Goal: Obtain resource: Download file/media

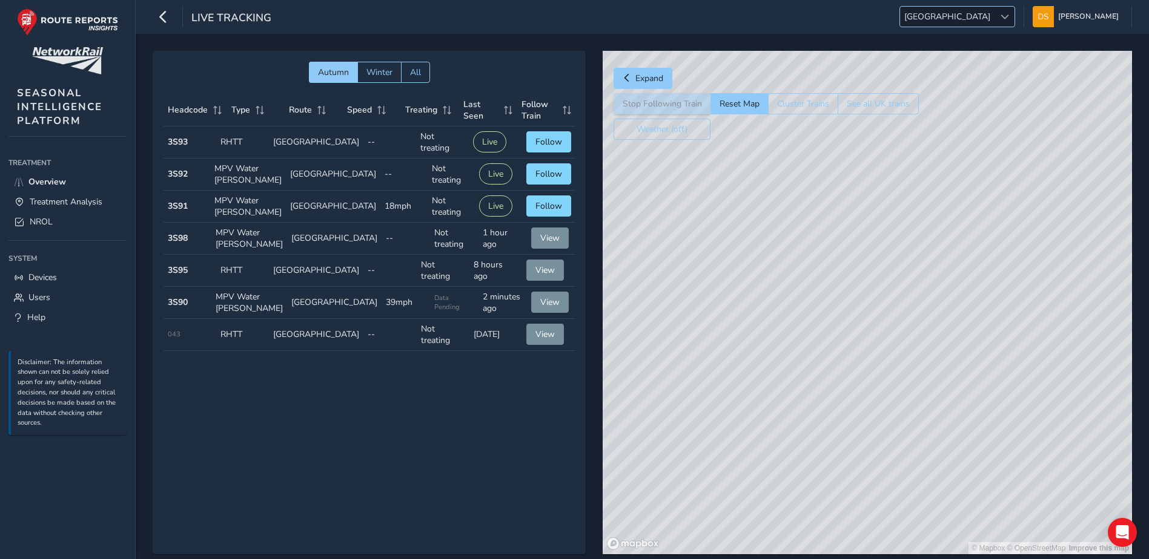
click at [994, 10] on span "[GEOGRAPHIC_DATA]" at bounding box center [947, 17] width 94 height 20
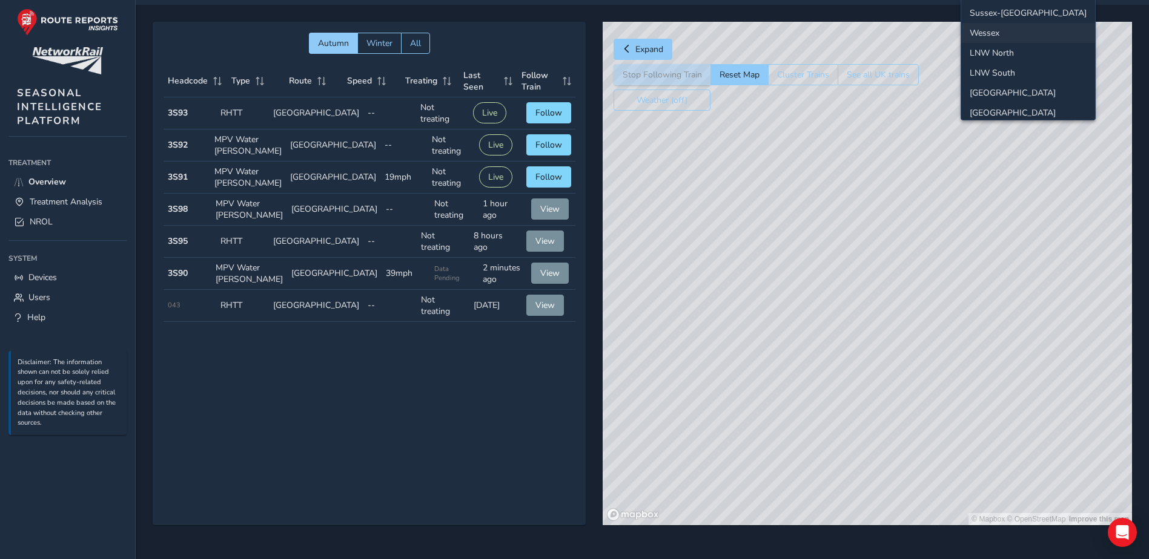
click at [1009, 28] on li "Wessex" at bounding box center [1028, 33] width 134 height 20
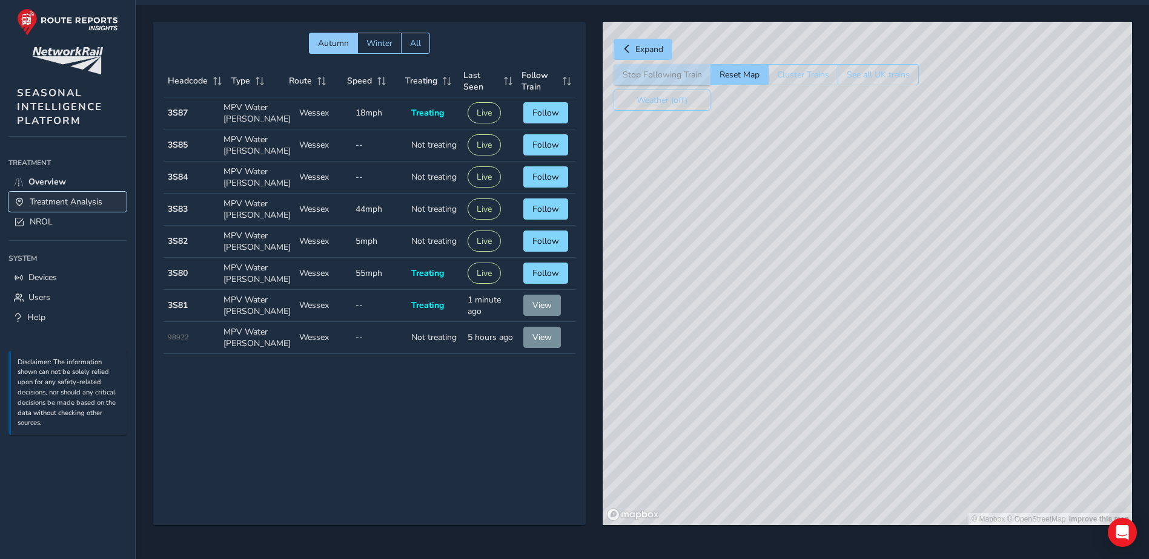
click at [87, 201] on span "Treatment Analysis" at bounding box center [66, 202] width 73 height 12
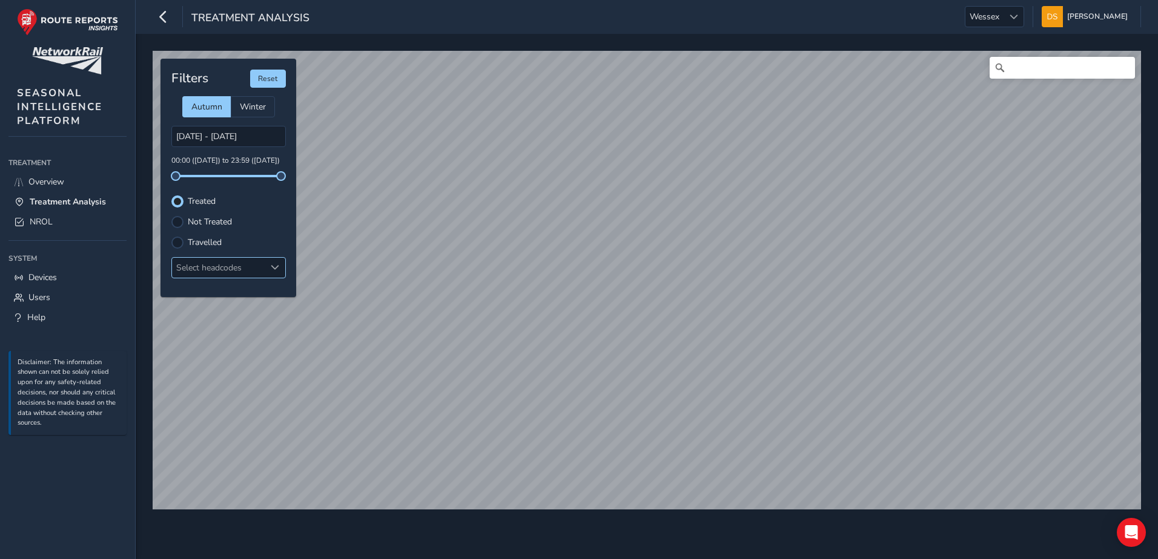
click at [237, 268] on div "Select headcodes" at bounding box center [218, 268] width 93 height 20
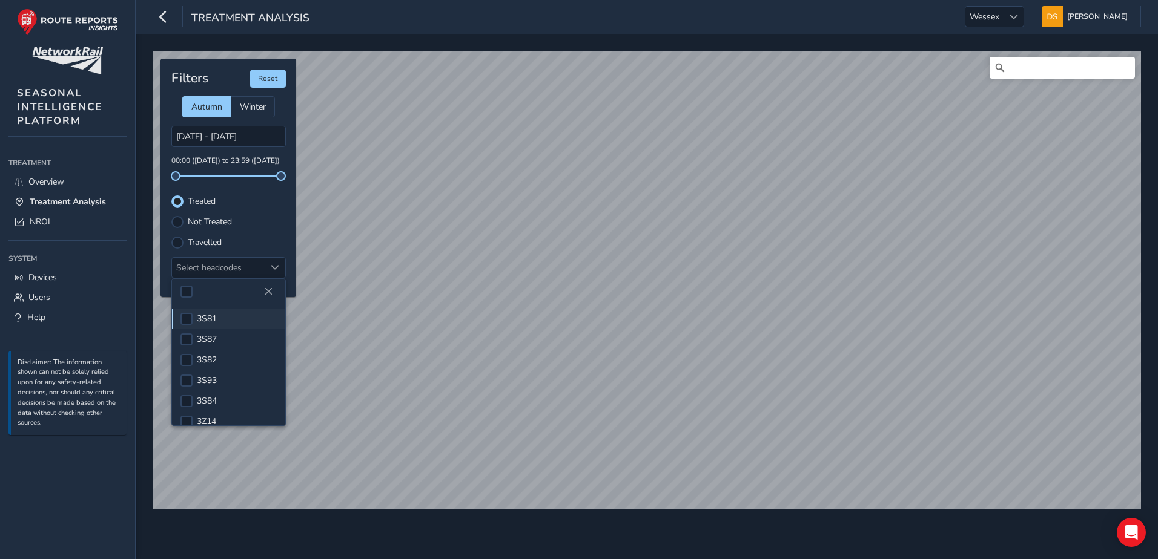
click at [214, 318] on span "3S81" at bounding box center [207, 319] width 20 height 12
click at [264, 201] on div "Treated" at bounding box center [228, 202] width 114 height 12
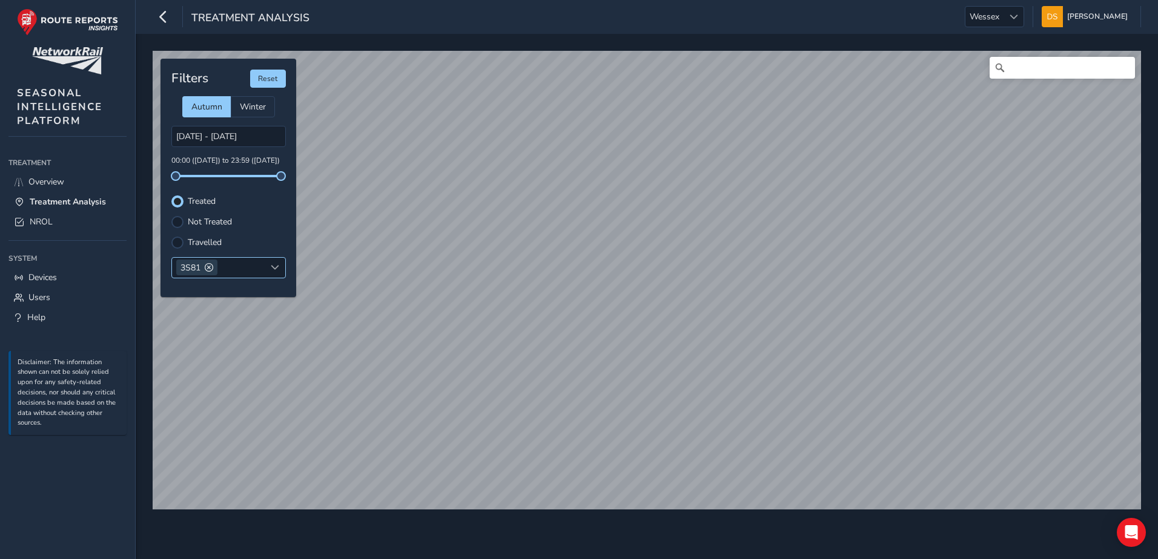
click at [276, 269] on span at bounding box center [275, 267] width 8 height 8
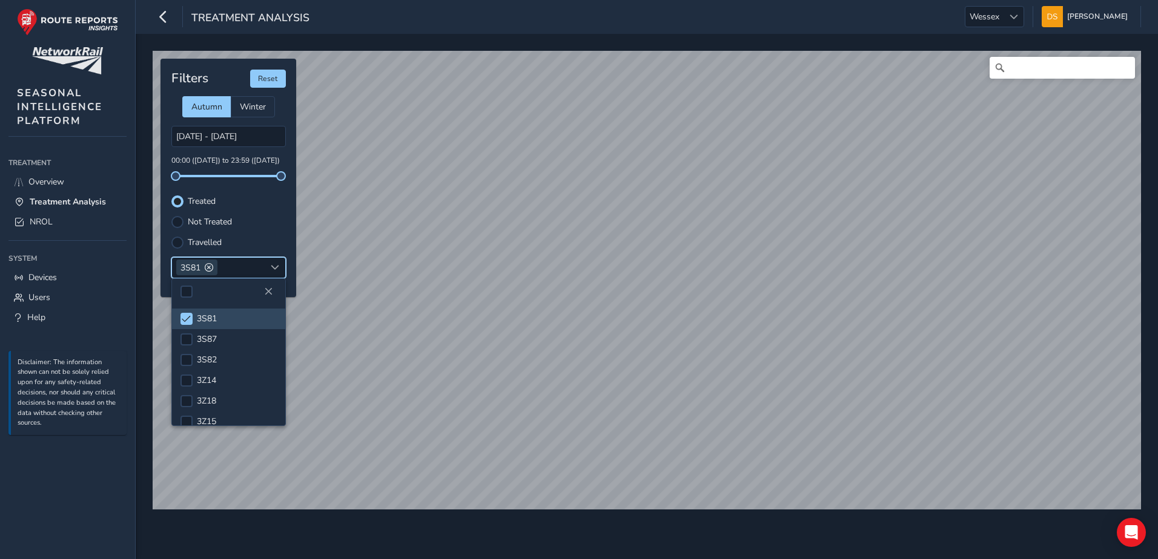
click at [223, 291] on div at bounding box center [228, 291] width 113 height 25
click at [257, 227] on div "Not Treated" at bounding box center [228, 222] width 114 height 12
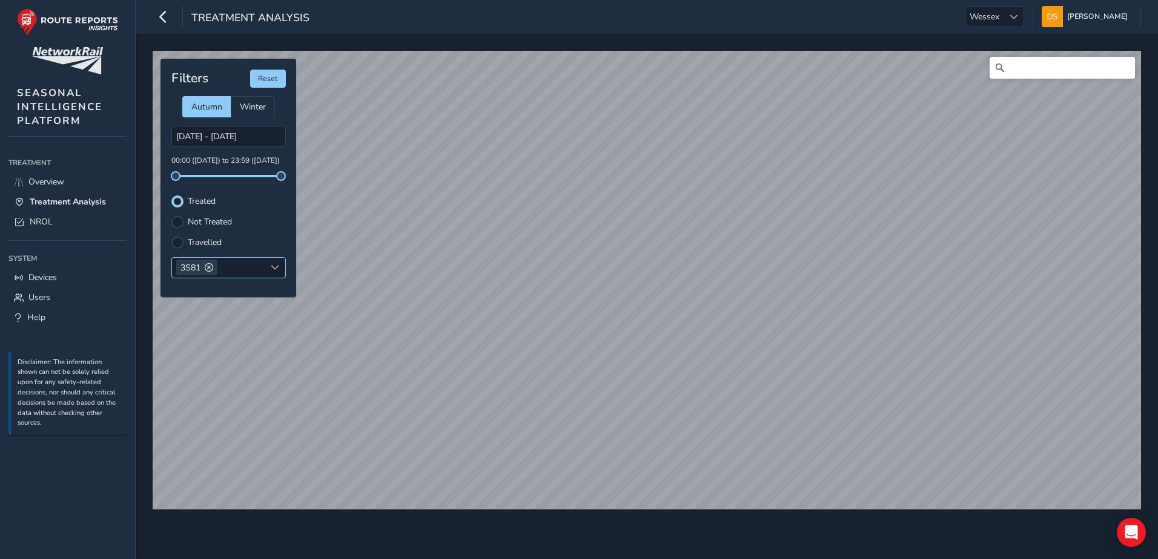
click at [205, 263] on span at bounding box center [209, 267] width 8 height 8
click at [276, 267] on span at bounding box center [275, 267] width 8 height 8
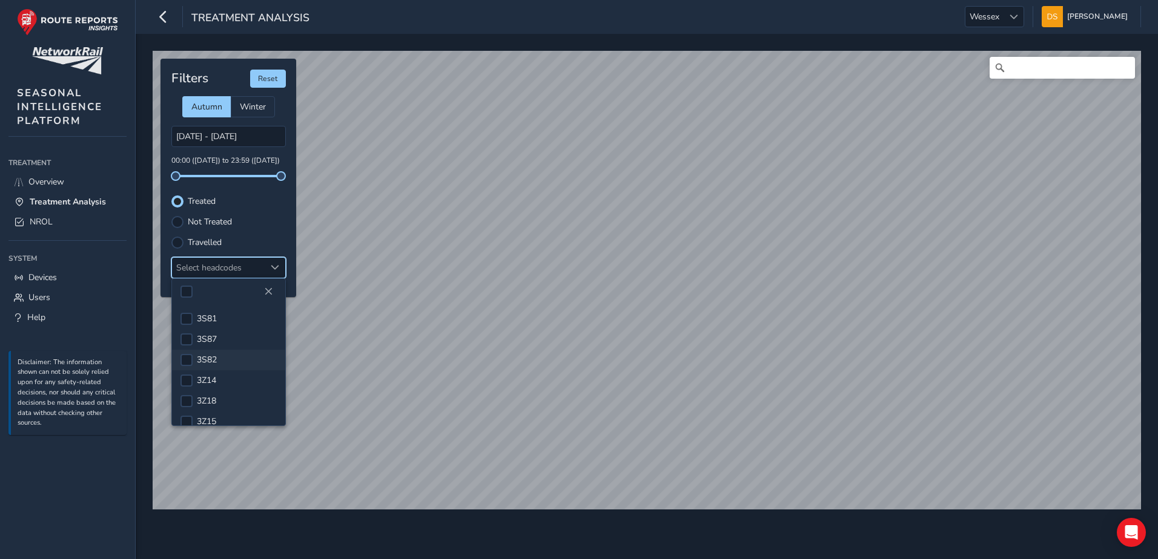
scroll to position [31, 0]
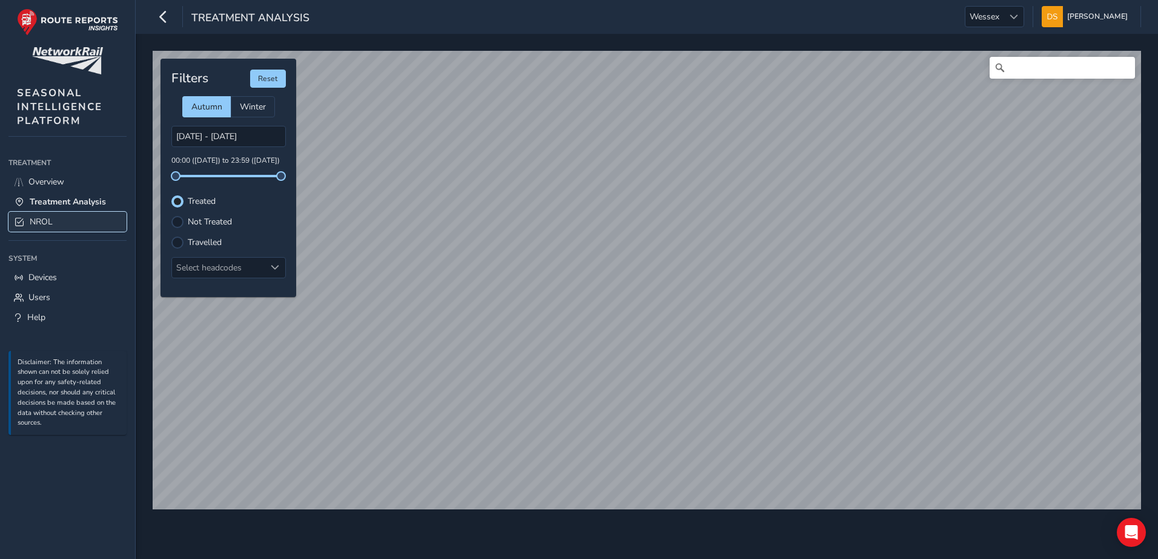
click at [90, 223] on link "NROL" at bounding box center [67, 222] width 118 height 20
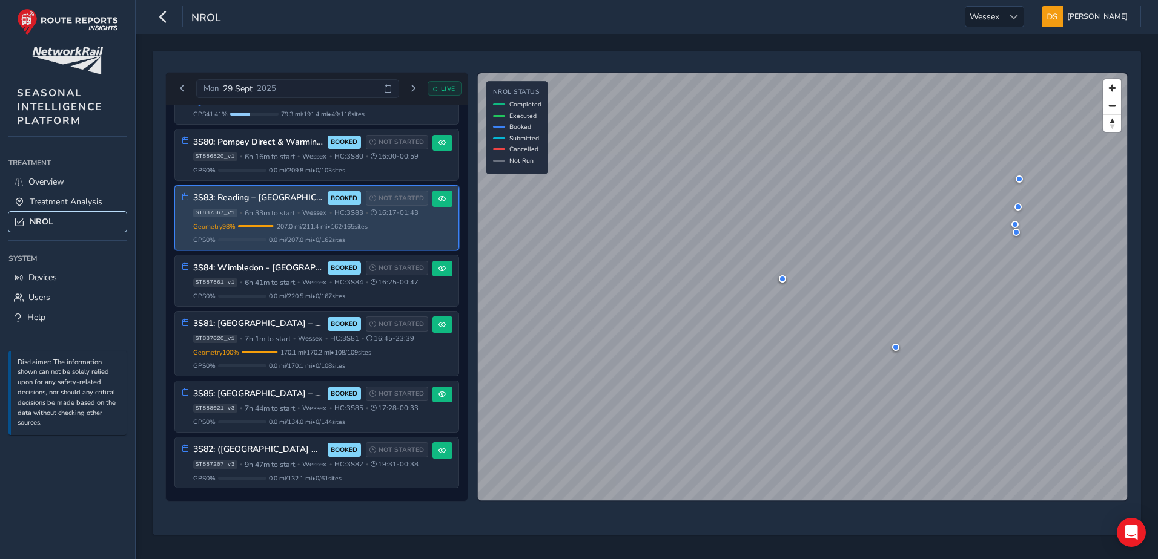
scroll to position [652, 0]
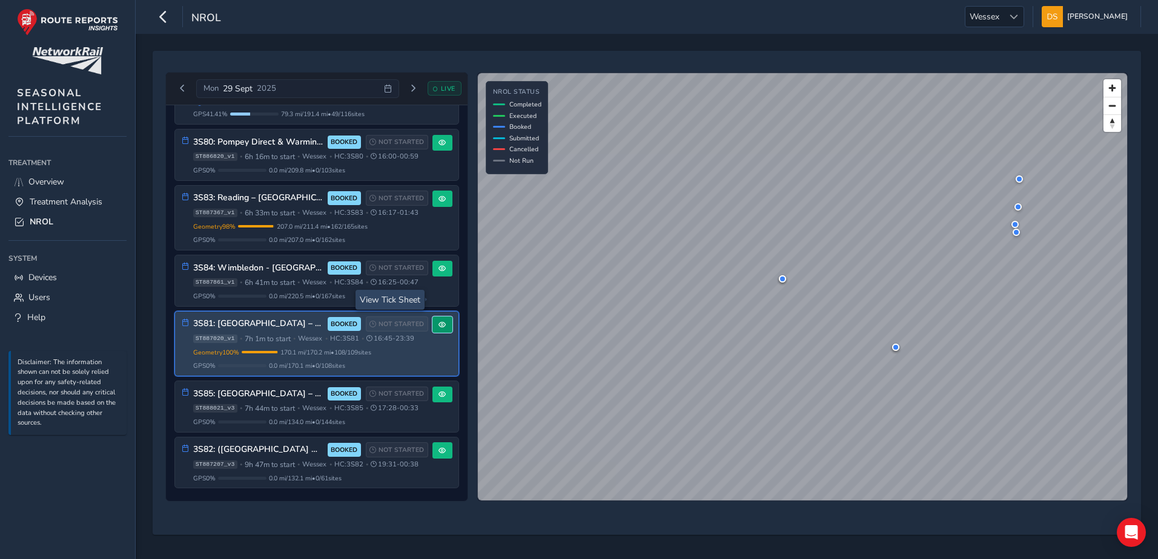
click at [438, 321] on span at bounding box center [441, 324] width 7 height 7
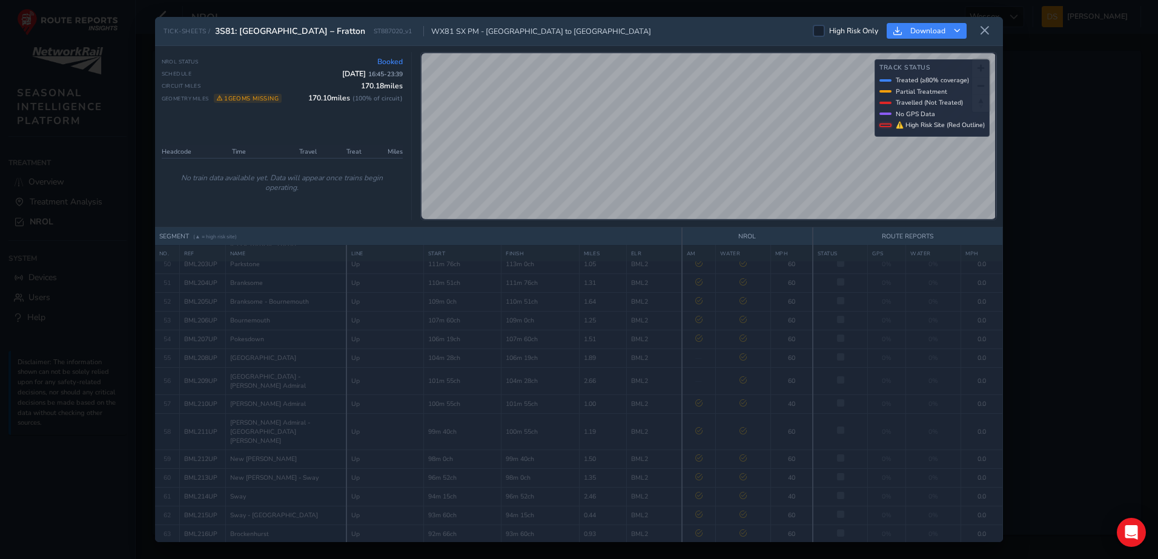
scroll to position [1040, 0]
click at [935, 32] on span "Download" at bounding box center [927, 31] width 35 height 10
click at [939, 81] on span "Download as Excel" at bounding box center [945, 82] width 72 height 8
click at [1102, 162] on div "TICK-SHEETS / 3S81: Weymouth – Fratton ST887020_v1 WX81 SX PM - [GEOGRAPHIC_DAT…" at bounding box center [579, 279] width 1158 height 559
click at [983, 28] on icon at bounding box center [984, 30] width 11 height 11
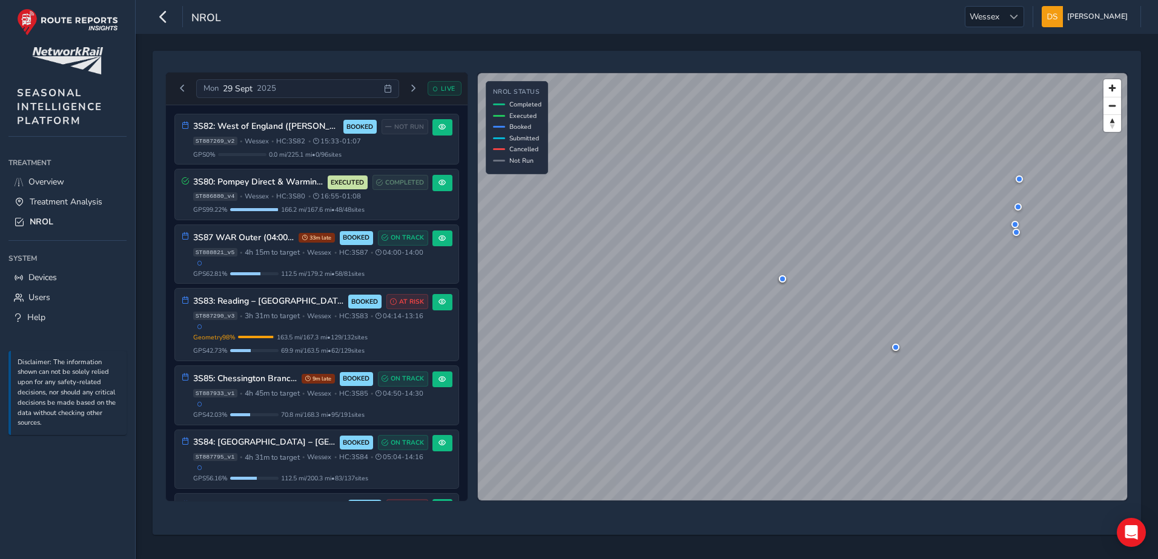
click at [266, 87] on span "2025" at bounding box center [266, 88] width 19 height 11
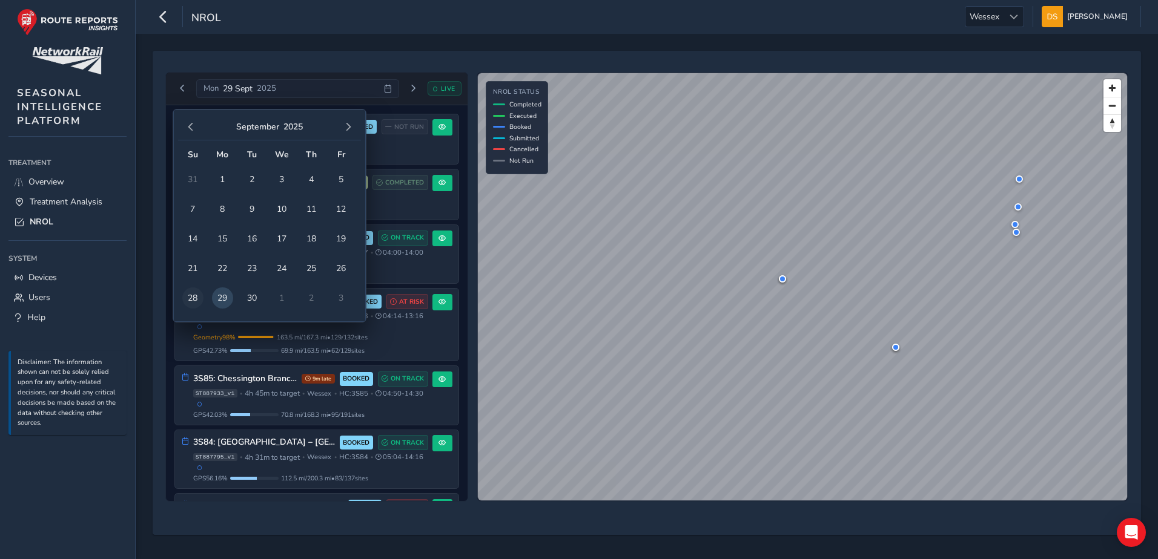
click at [190, 300] on span "28" at bounding box center [192, 298] width 21 height 21
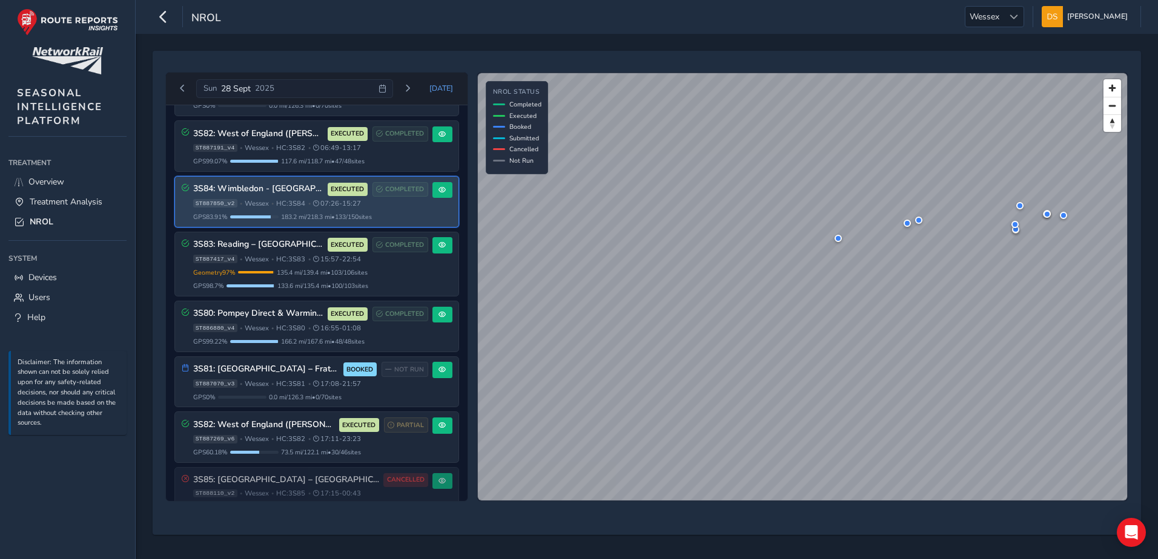
scroll to position [382, 0]
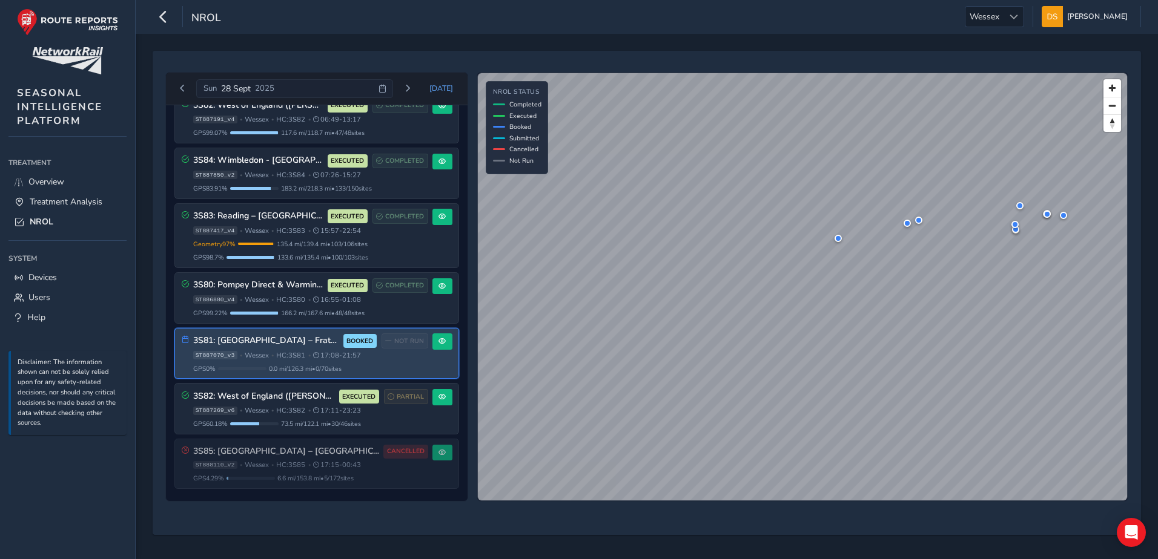
click at [274, 340] on h3 "3S81: [GEOGRAPHIC_DATA] – Fratton" at bounding box center [266, 341] width 146 height 10
click at [438, 341] on span at bounding box center [441, 341] width 7 height 7
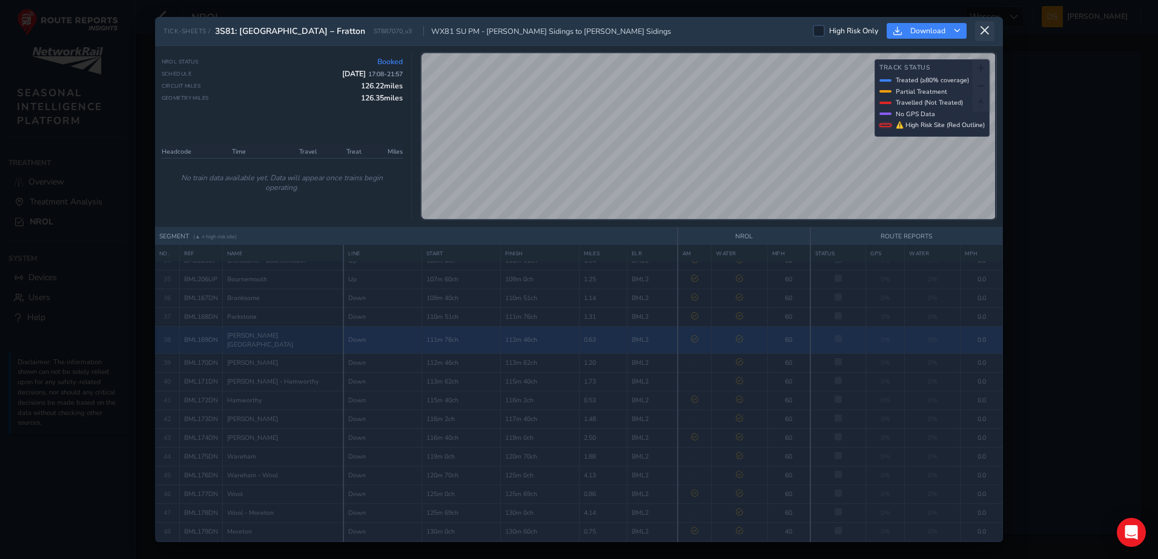
scroll to position [599, 0]
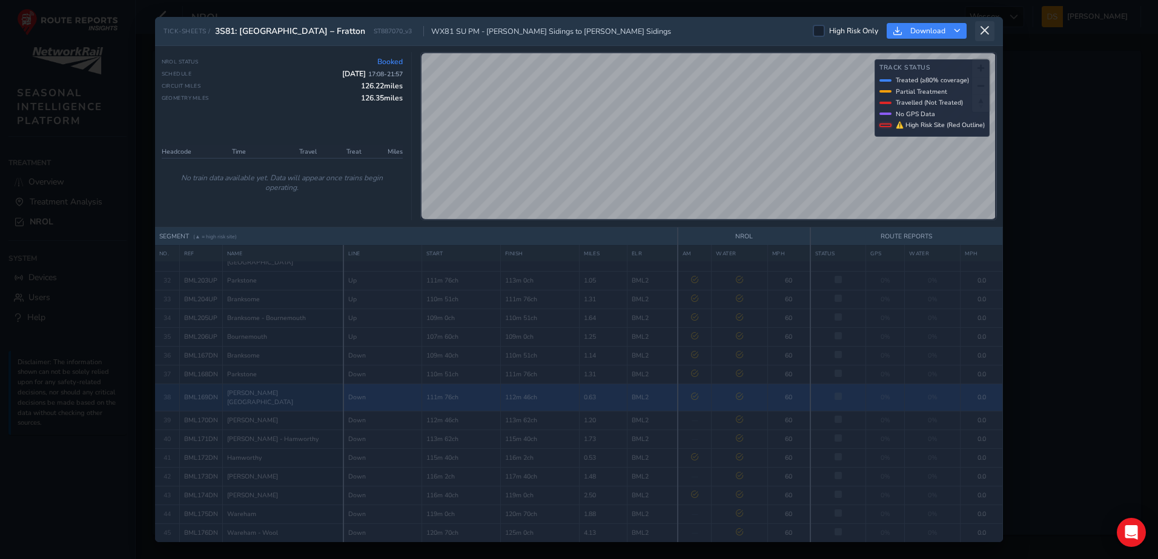
click at [985, 31] on icon at bounding box center [984, 30] width 11 height 11
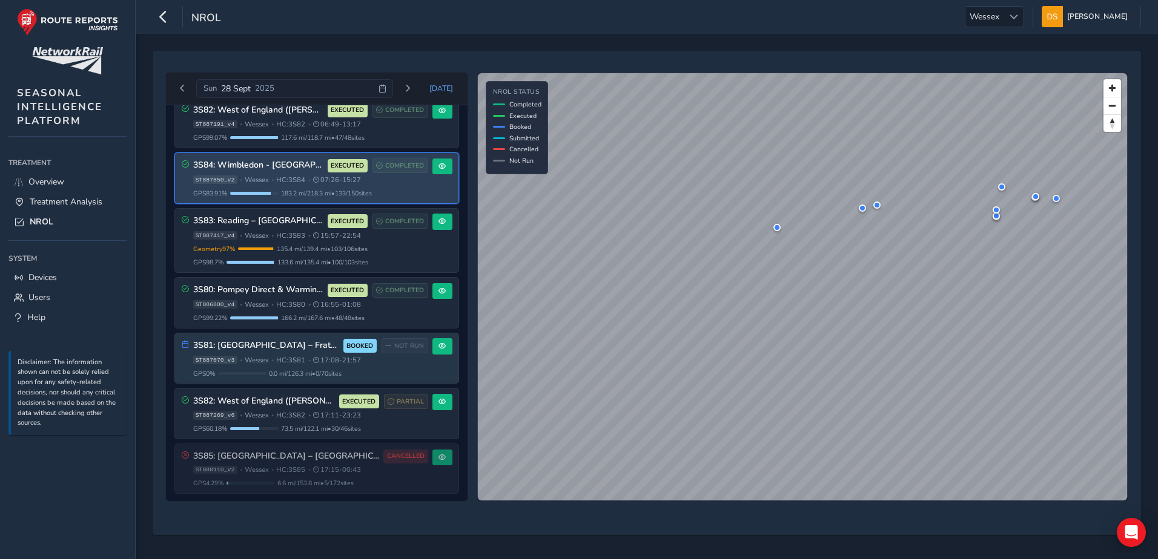
scroll to position [382, 0]
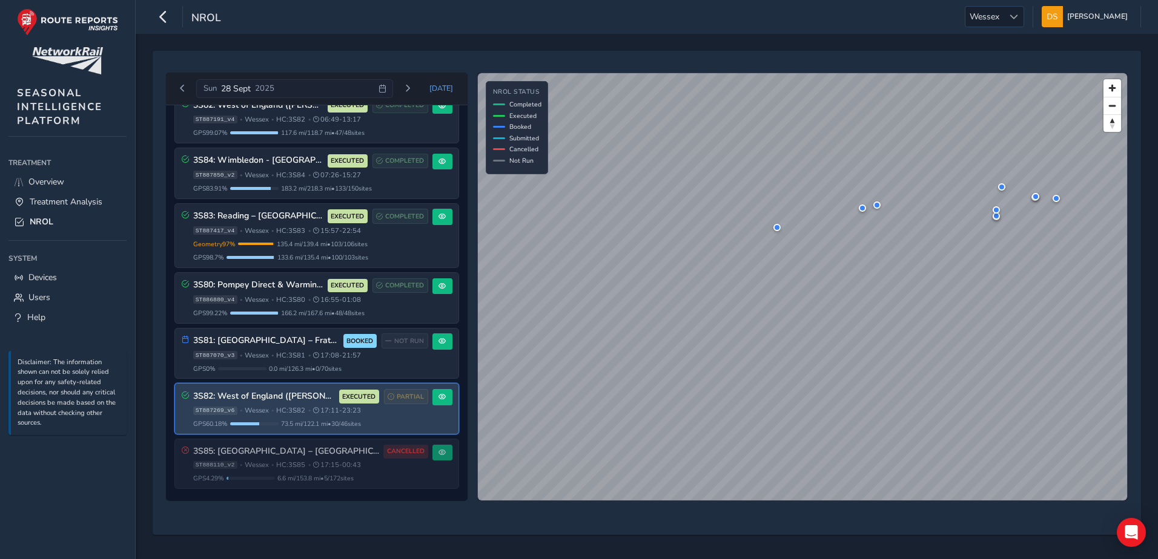
click at [269, 403] on div "3S82: West of England ([PERSON_NAME]) EXECUTED PARTIAL" at bounding box center [310, 396] width 235 height 15
click at [438, 396] on span at bounding box center [441, 397] width 7 height 7
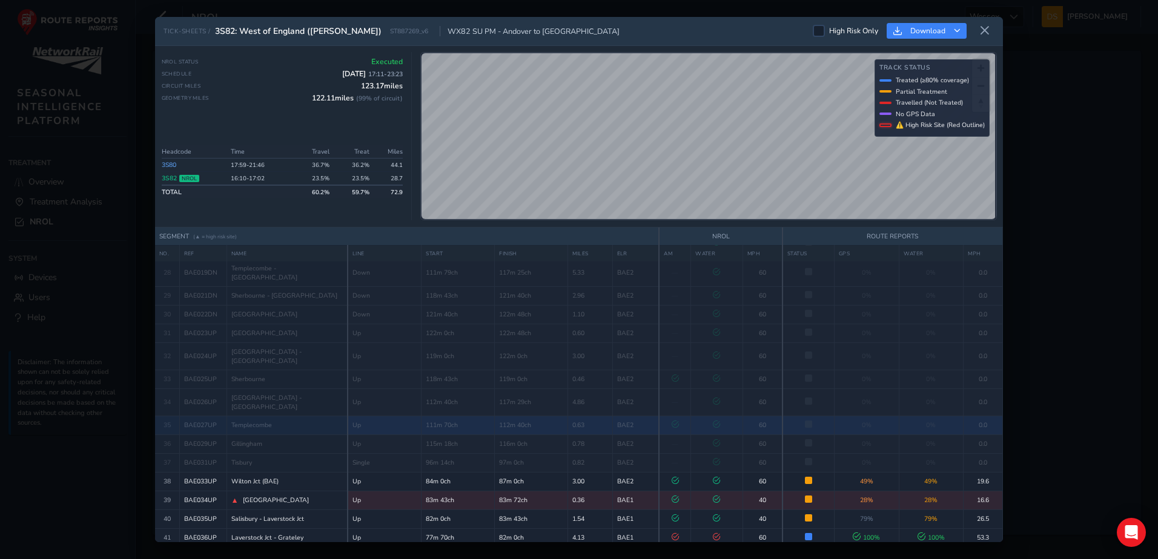
scroll to position [585, 0]
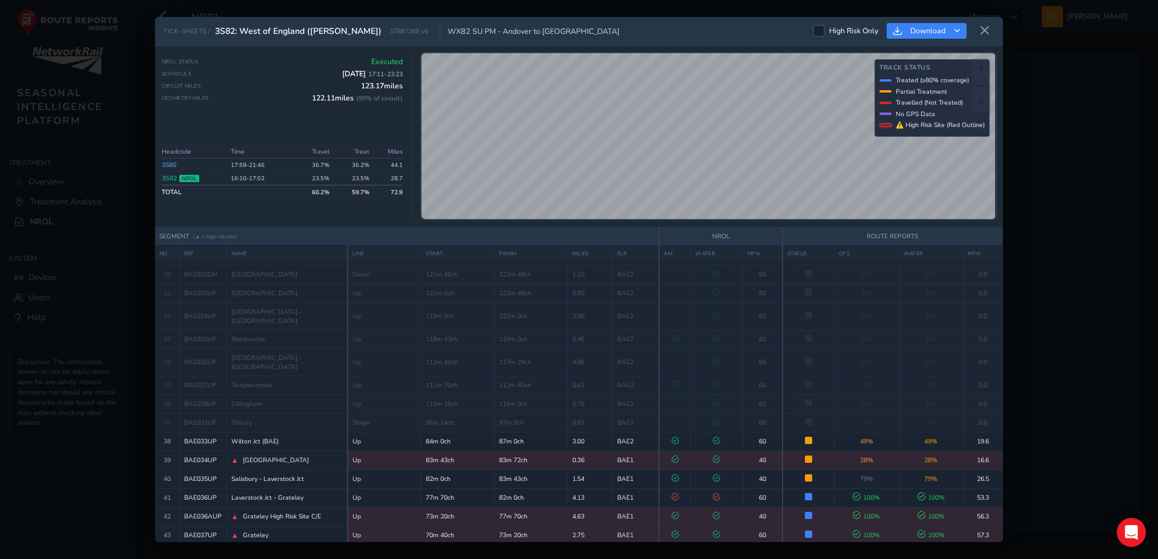
click at [205, 180] on td "3S82 NROL" at bounding box center [195, 179] width 66 height 14
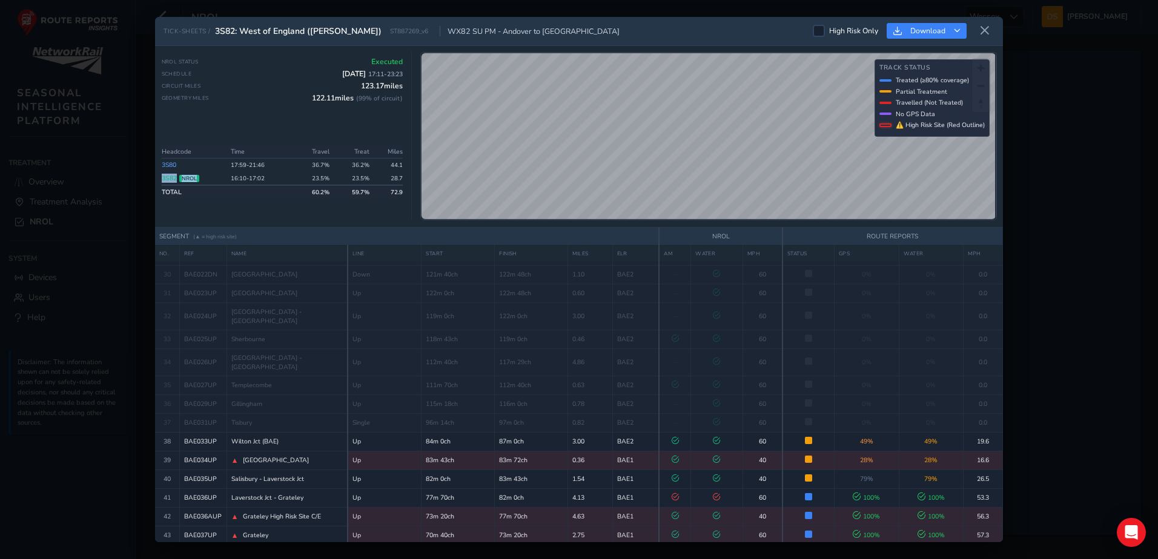
drag, startPoint x: 205, startPoint y: 180, endPoint x: 186, endPoint y: 177, distance: 18.4
click at [185, 177] on span "NROL" at bounding box center [189, 178] width 20 height 7
click at [226, 180] on td "3S82 NROL" at bounding box center [195, 179] width 66 height 14
drag, startPoint x: 334, startPoint y: 180, endPoint x: 343, endPoint y: 179, distance: 8.5
click at [335, 180] on td "23.5%" at bounding box center [353, 179] width 40 height 14
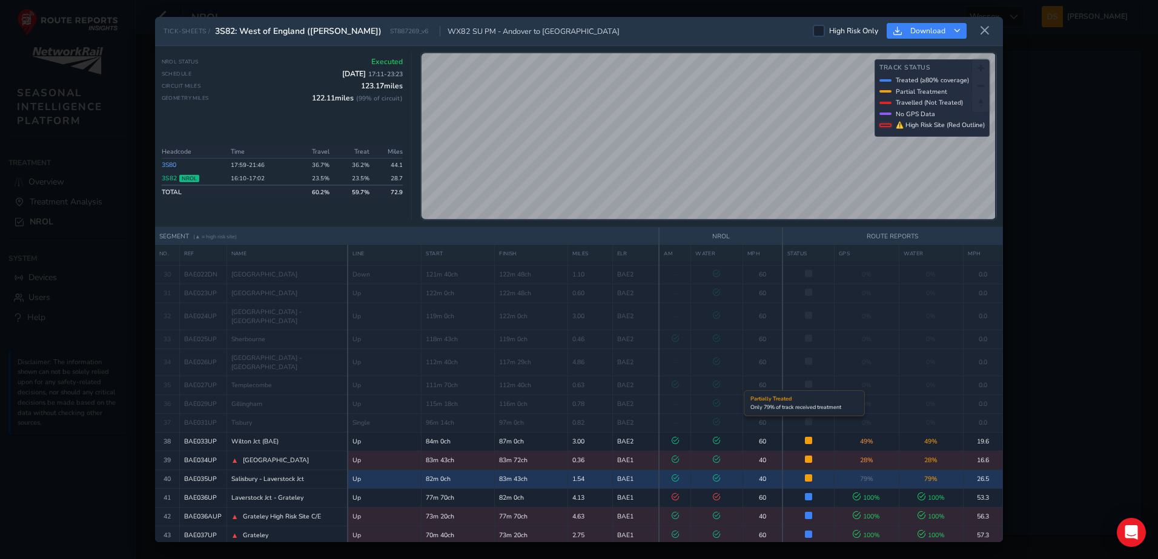
click at [805, 475] on span at bounding box center [808, 478] width 7 height 7
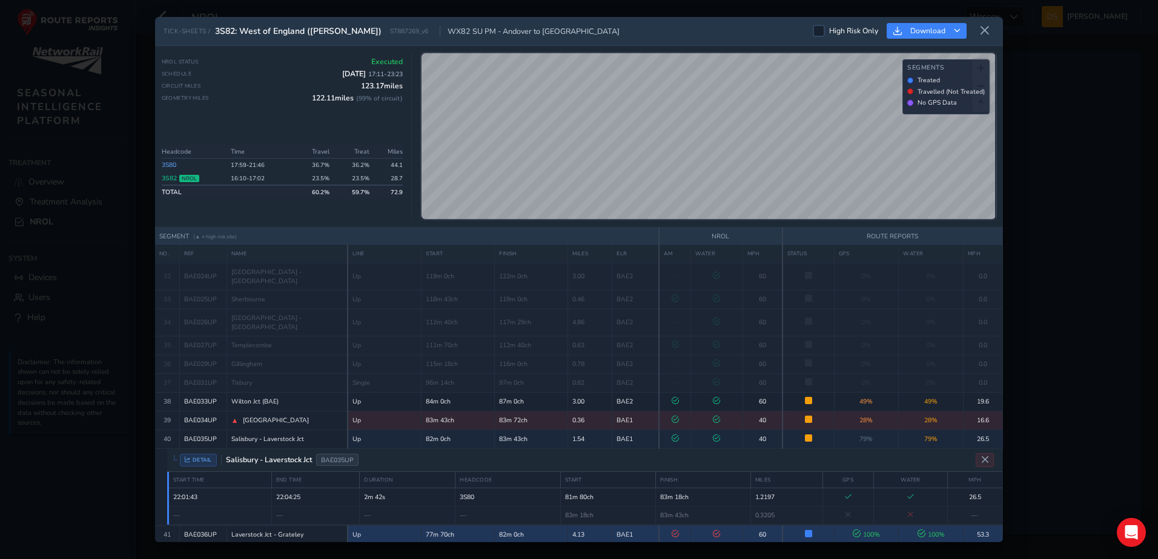
scroll to position [662, 0]
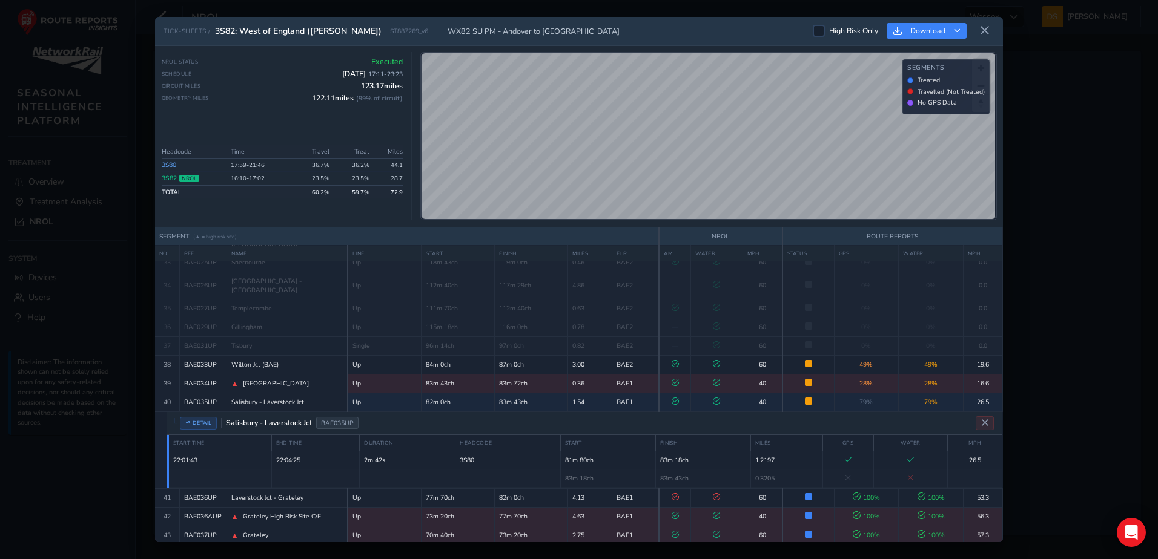
click at [204, 417] on span "DETAIL" at bounding box center [198, 423] width 37 height 13
click at [167, 412] on div "DETAIL Salisbury - Laverstock Jct BAE035UP" at bounding box center [584, 423] width 835 height 23
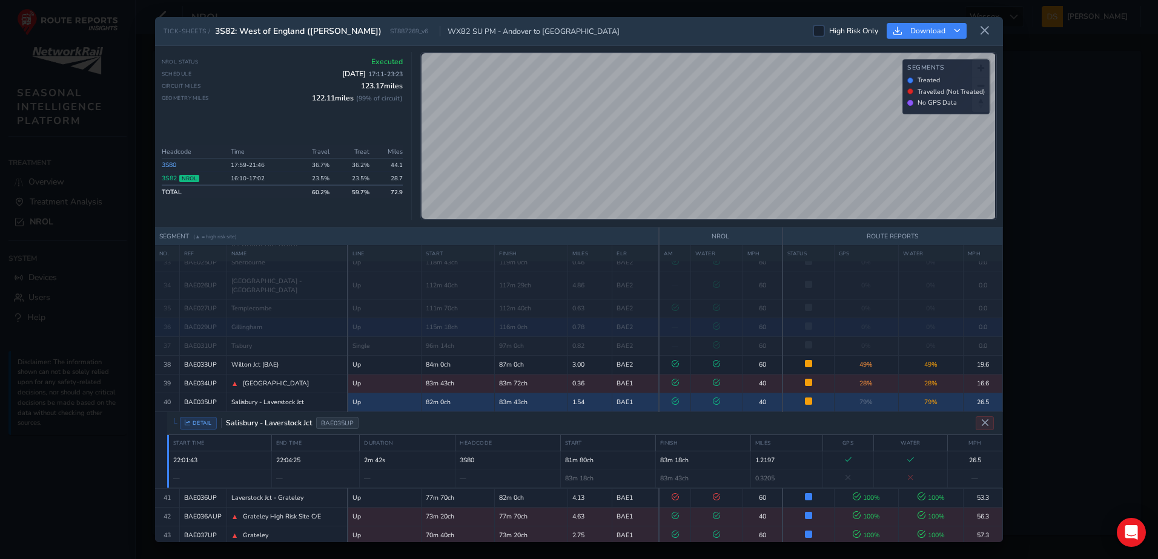
click at [162, 393] on td "40" at bounding box center [167, 402] width 24 height 19
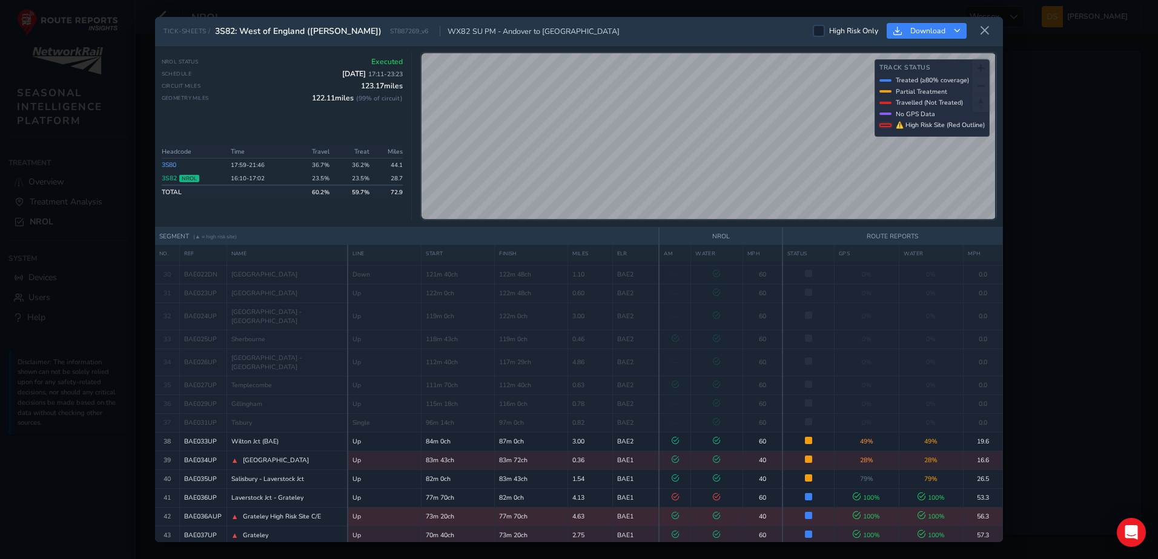
click at [165, 512] on span "42" at bounding box center [166, 516] width 7 height 9
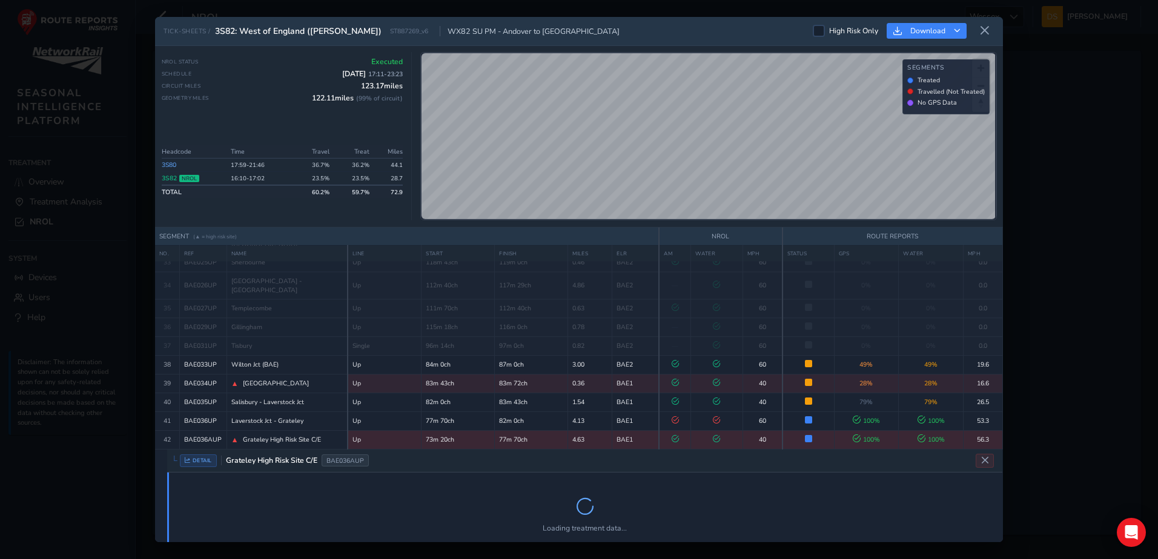
scroll to position [644, 0]
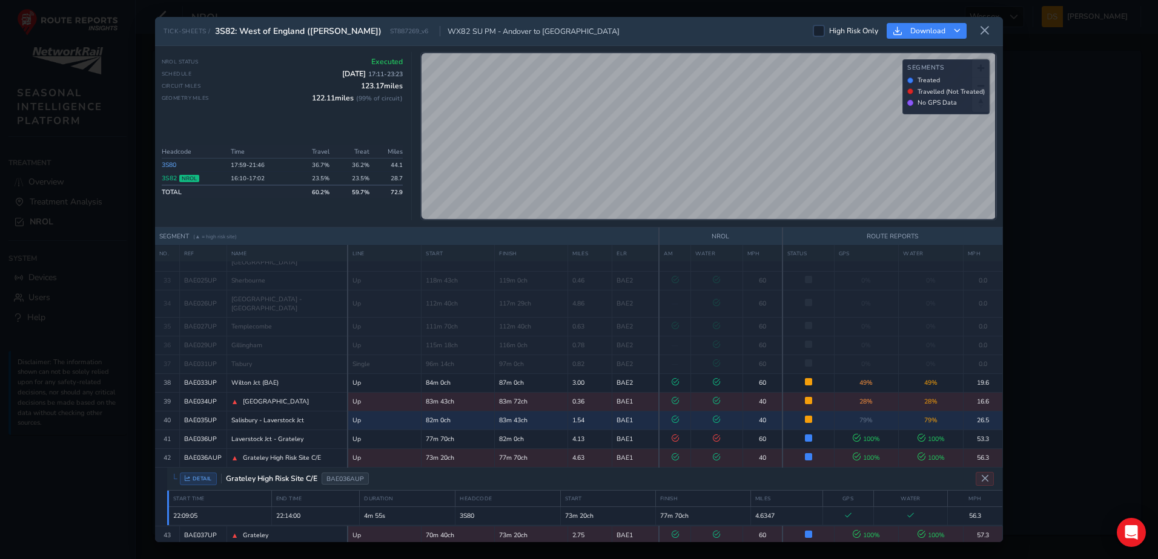
click at [980, 475] on icon "Close detail view" at bounding box center [984, 479] width 8 height 8
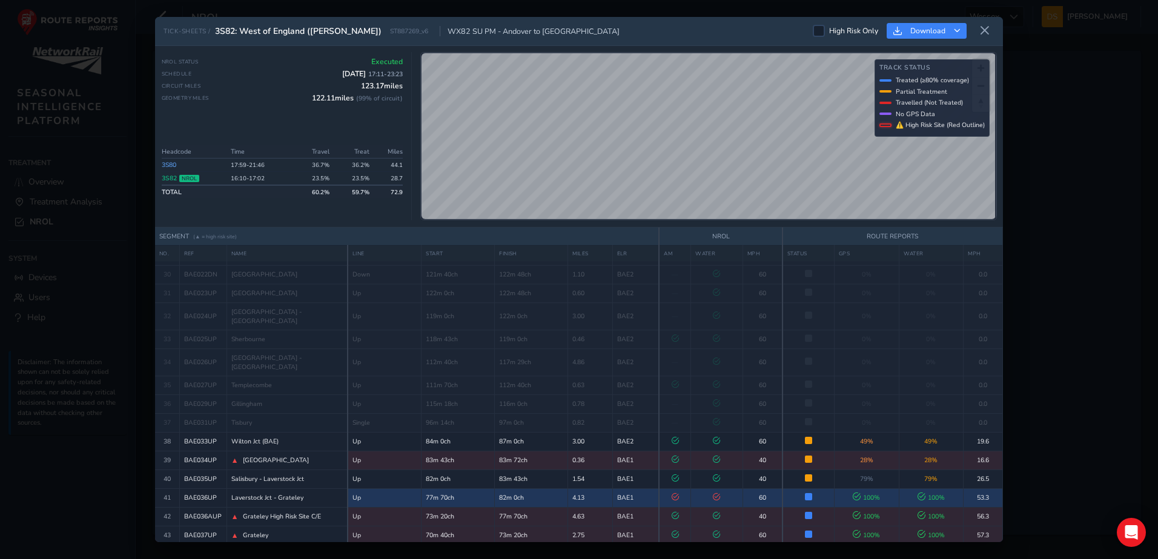
click at [163, 493] on span "41" at bounding box center [166, 497] width 7 height 9
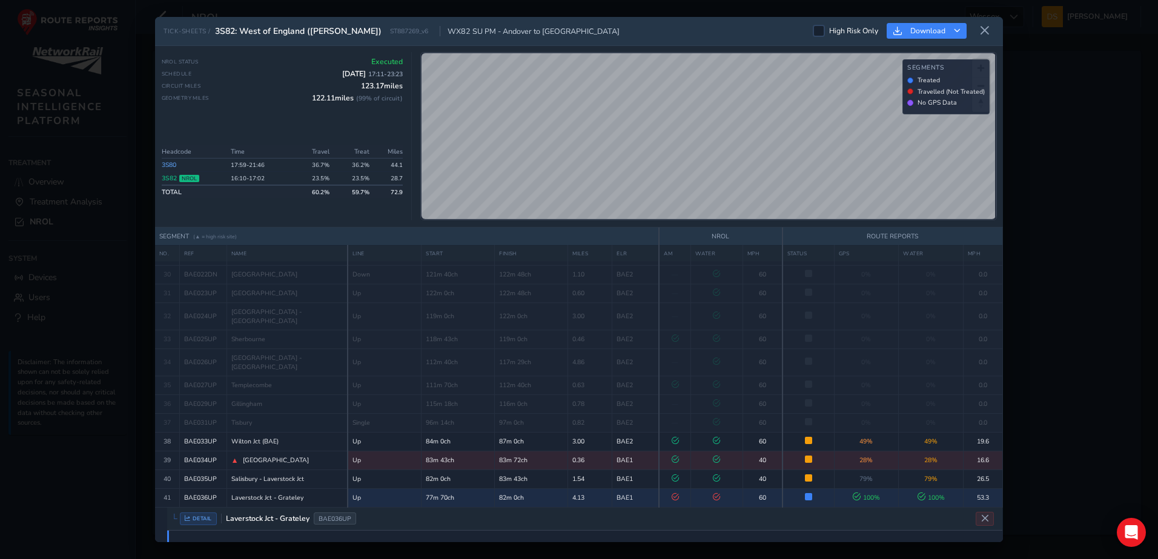
scroll to position [644, 0]
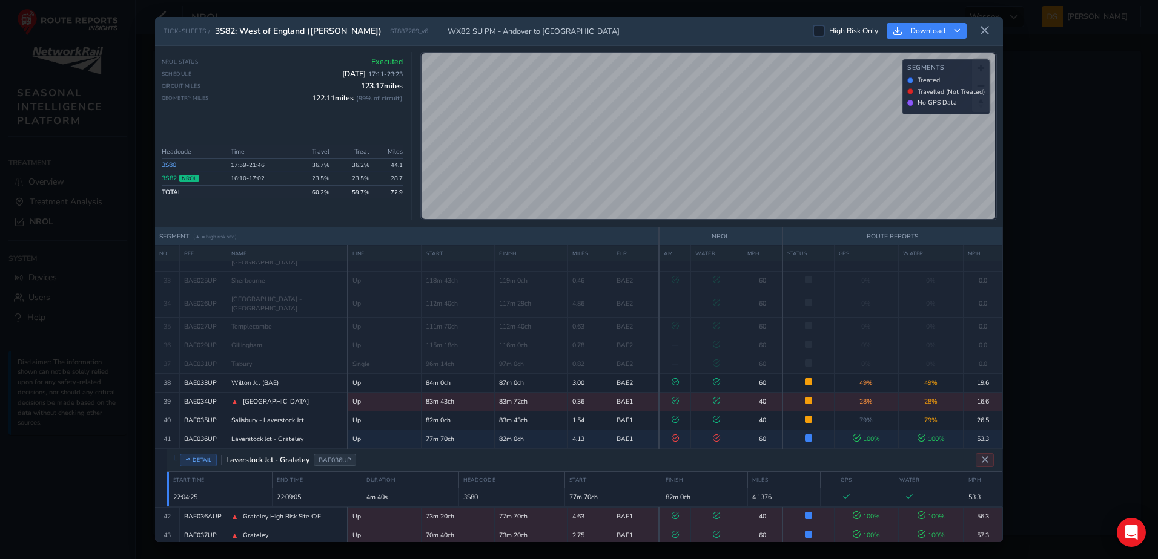
click at [985, 30] on icon at bounding box center [984, 30] width 11 height 11
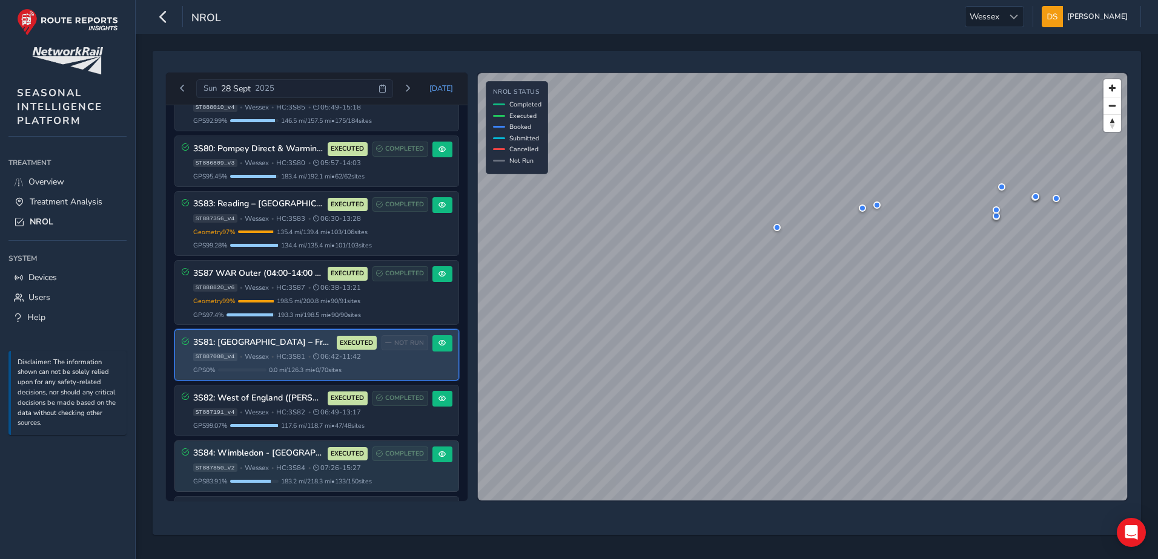
scroll to position [121, 0]
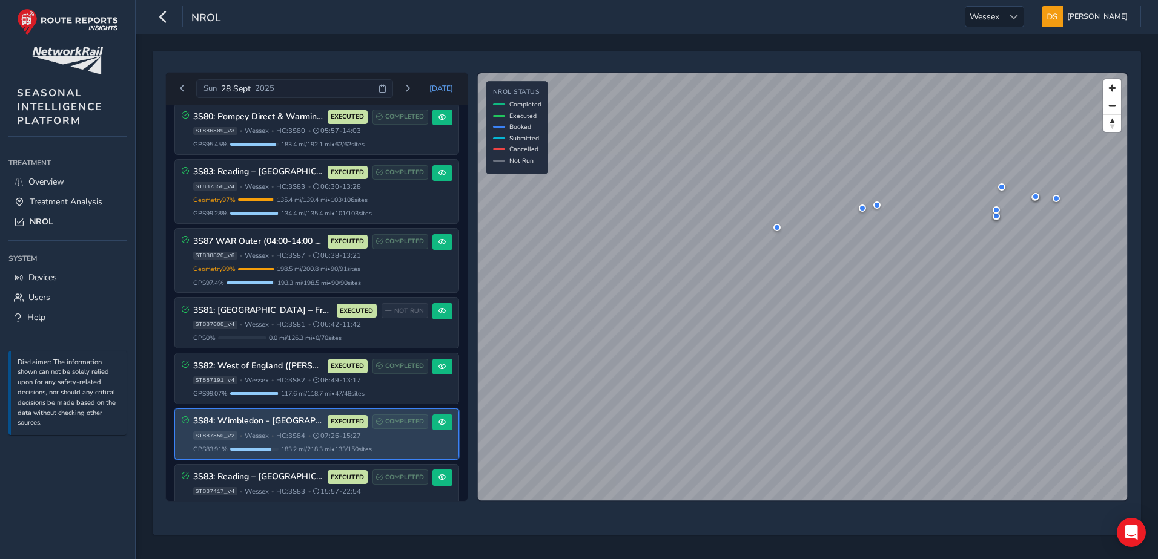
click at [272, 433] on span "•" at bounding box center [272, 436] width 2 height 7
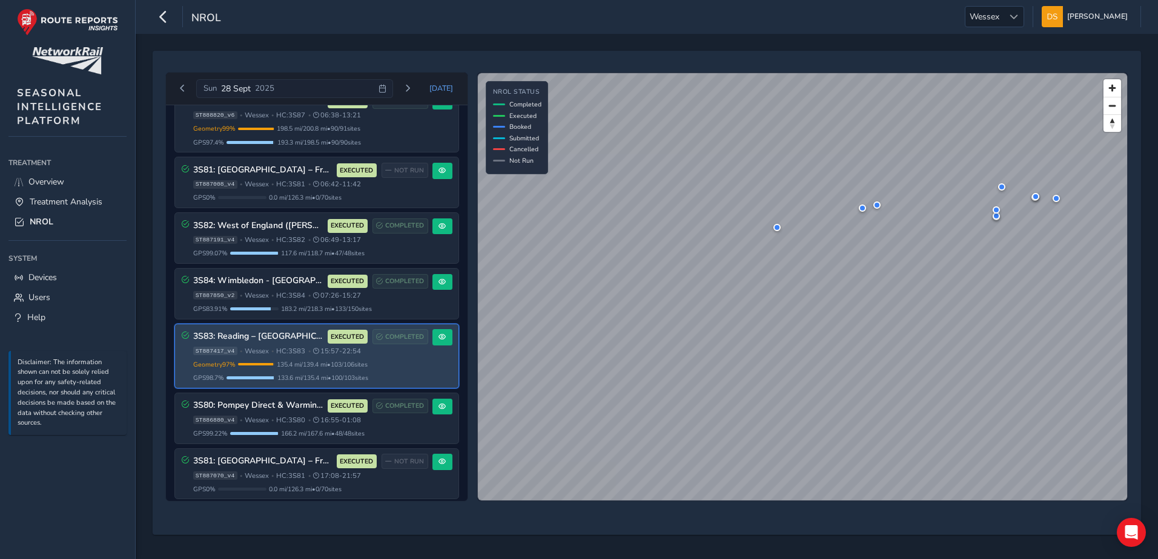
scroll to position [261, 0]
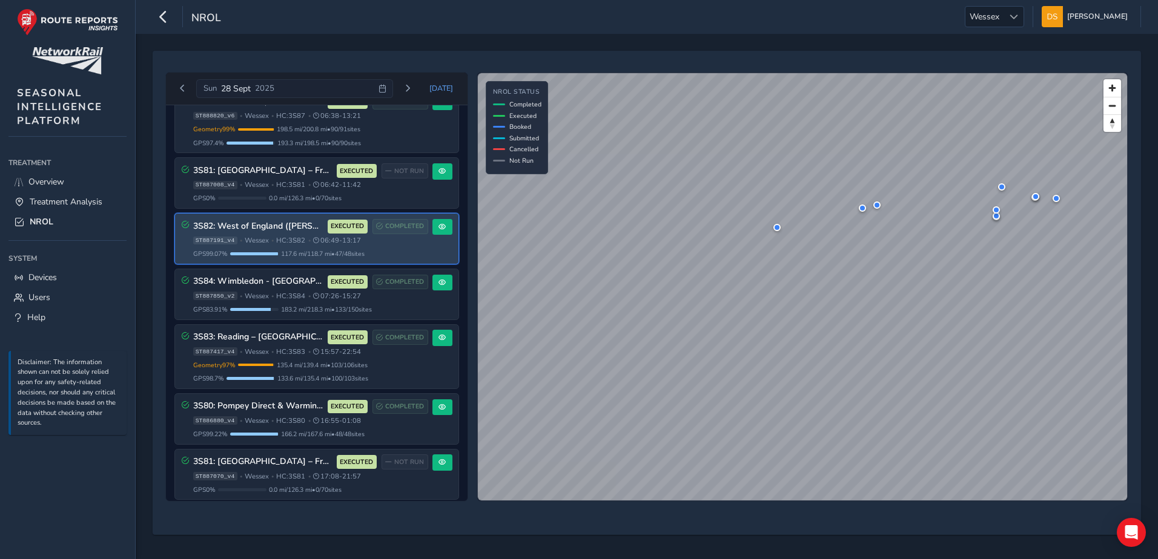
click at [278, 239] on span "HC: 3S82" at bounding box center [290, 240] width 29 height 9
click at [443, 223] on button at bounding box center [442, 227] width 20 height 16
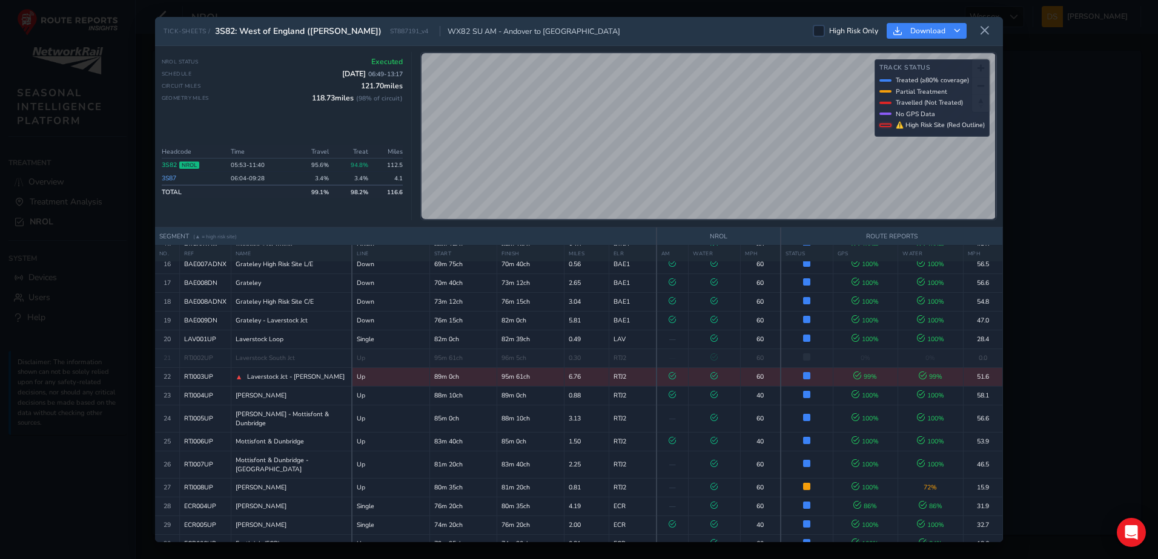
scroll to position [320, 0]
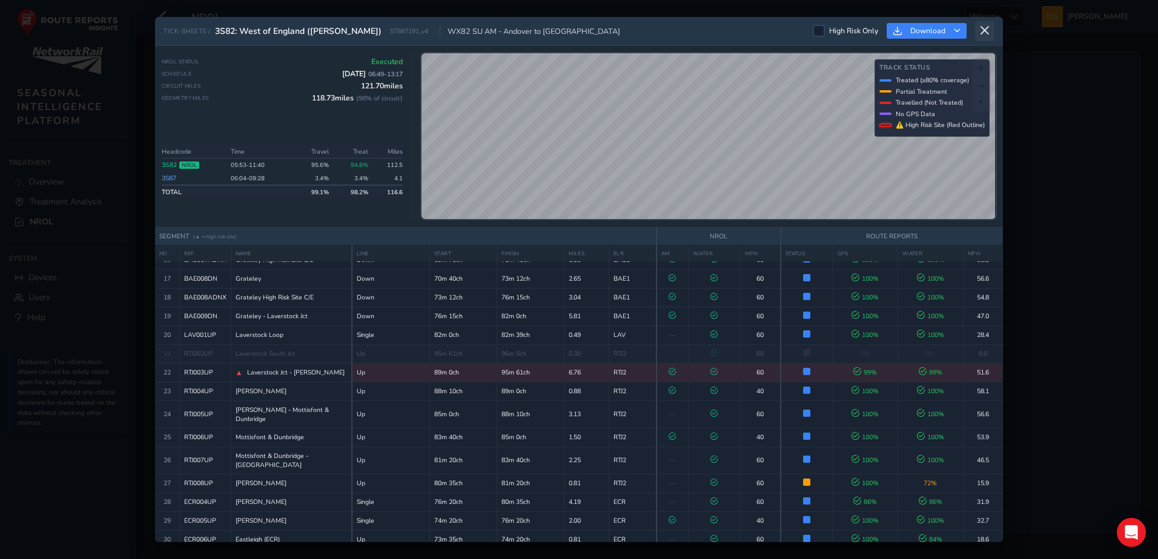
click at [984, 28] on icon at bounding box center [984, 30] width 11 height 11
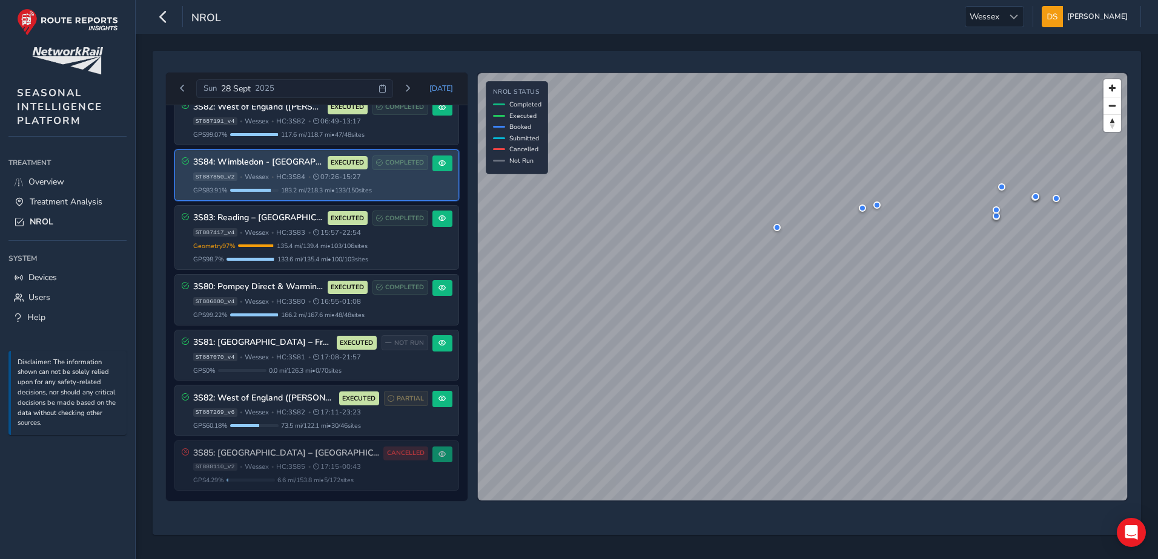
scroll to position [382, 0]
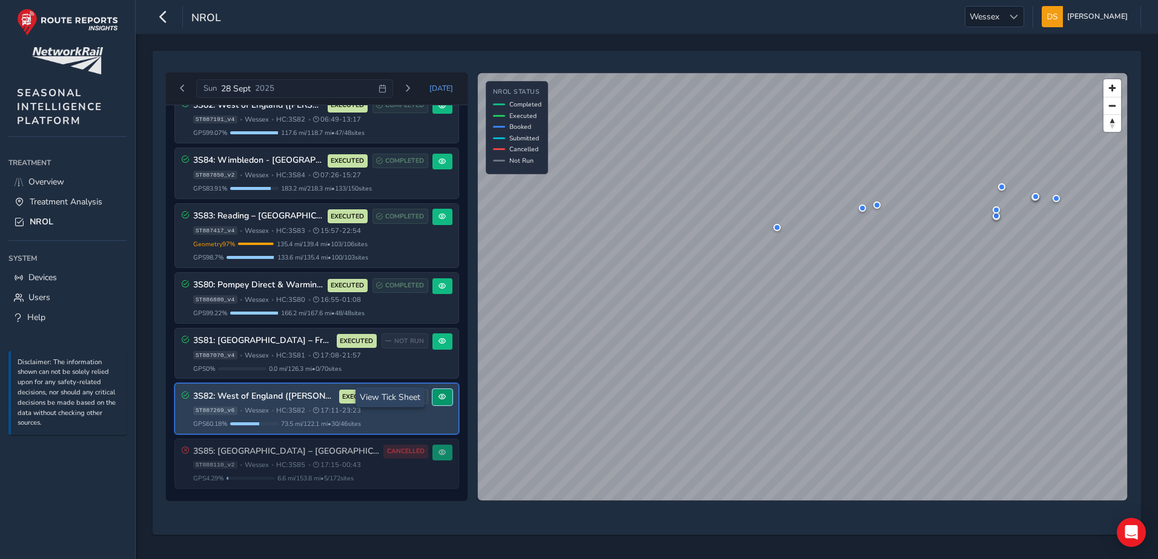
click at [438, 397] on span at bounding box center [441, 397] width 7 height 7
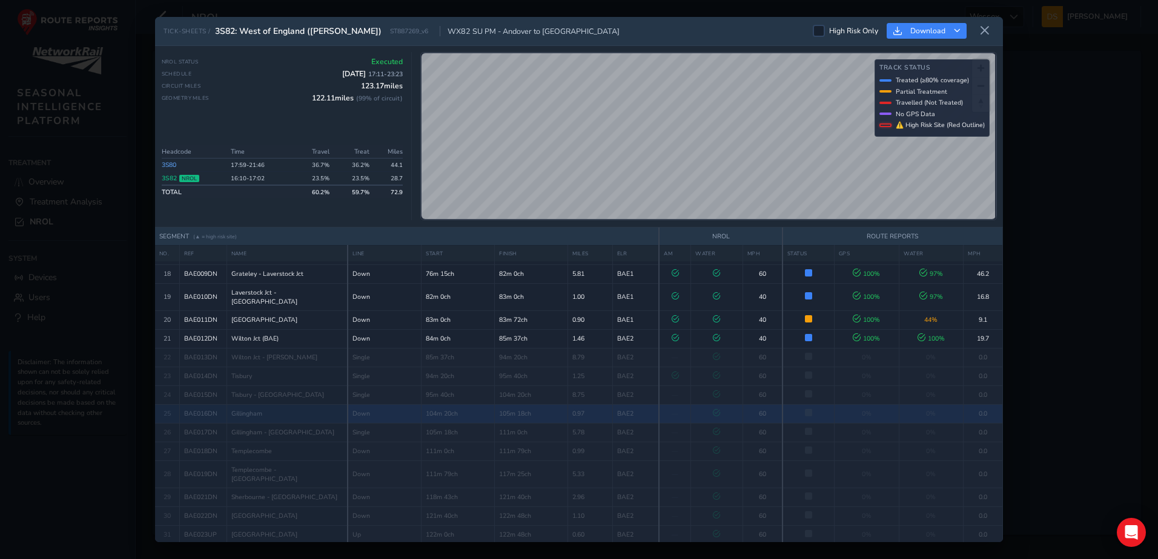
scroll to position [162, 0]
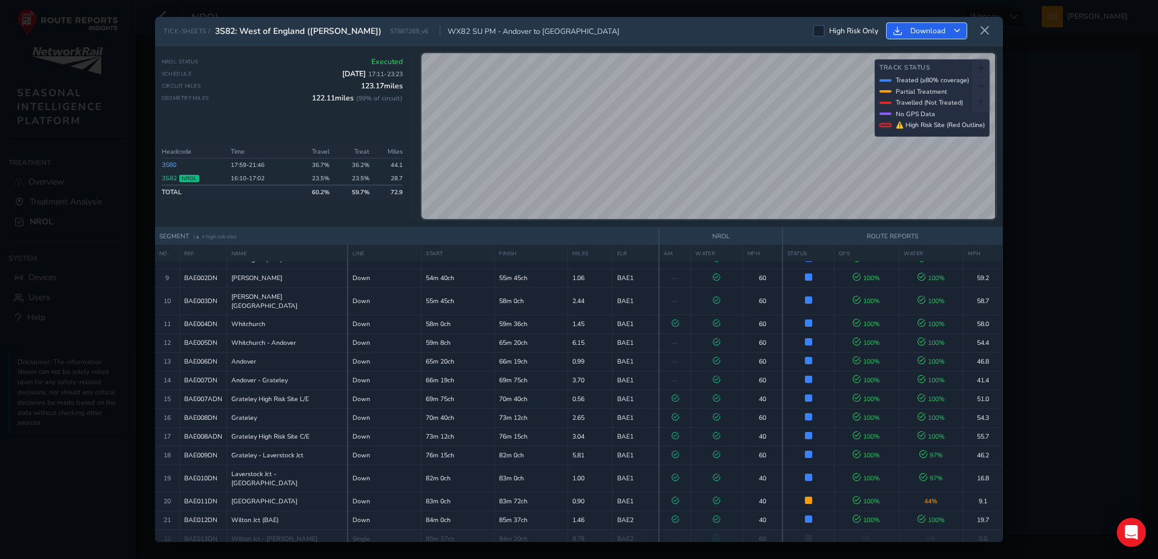
click at [922, 27] on span "Download" at bounding box center [927, 31] width 35 height 10
click at [923, 84] on span "Download as Excel" at bounding box center [945, 82] width 72 height 8
click at [1110, 153] on div "TICK-SHEETS / 3S82: [GEOGRAPHIC_DATA] (Yeovil Jnc) ST887269_v6 WX82 SU PM - And…" at bounding box center [579, 279] width 1158 height 559
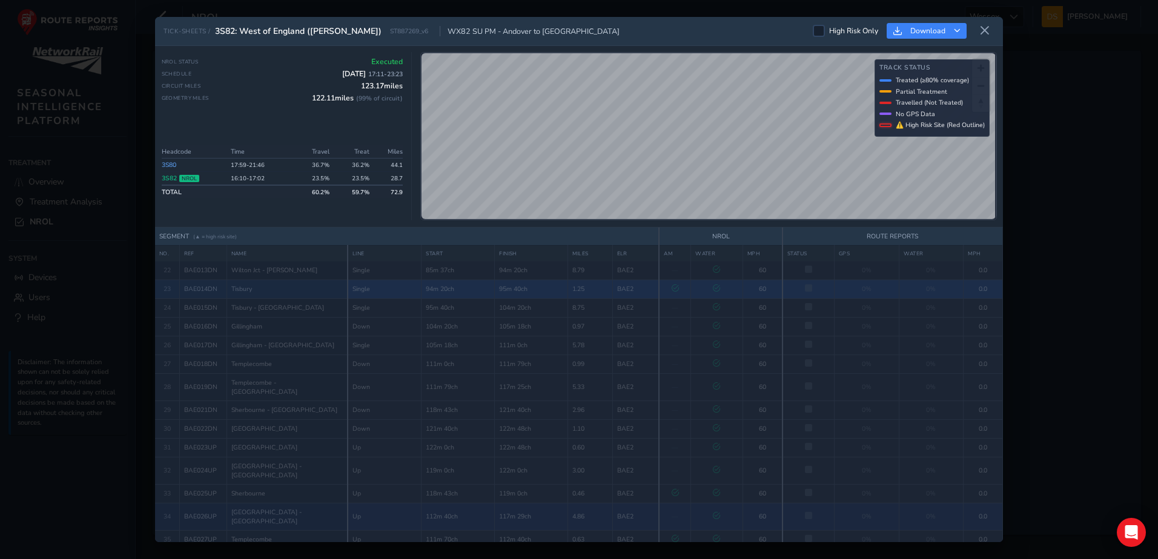
scroll to position [585, 0]
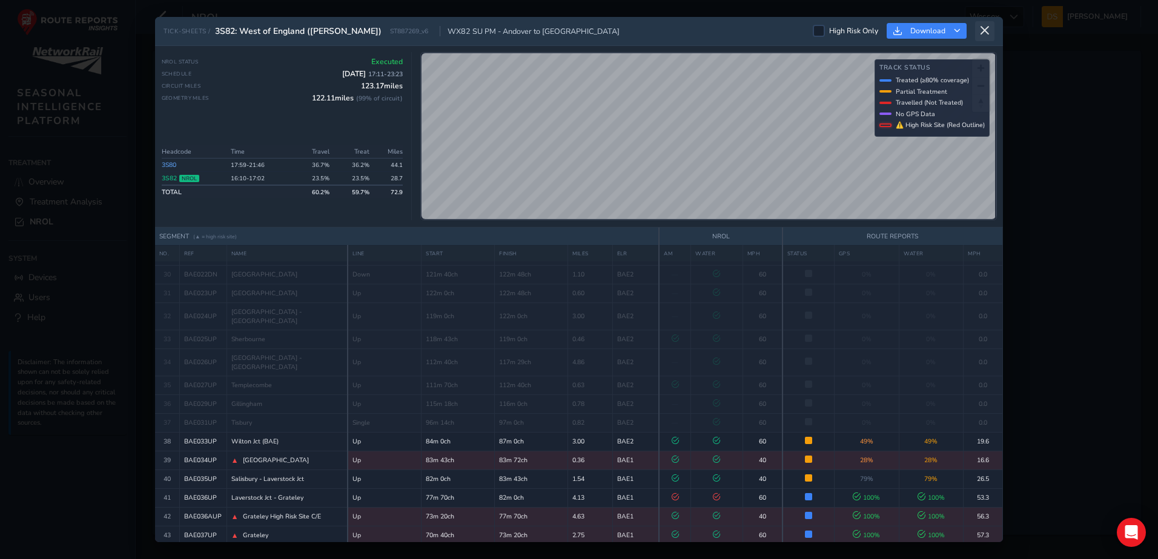
click at [983, 29] on icon at bounding box center [984, 30] width 11 height 11
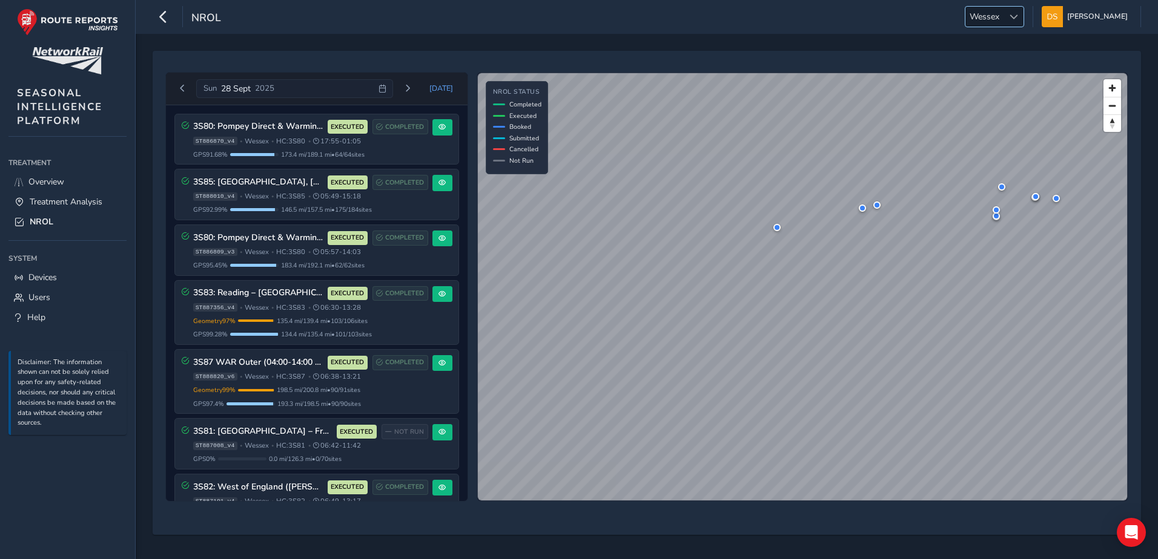
click at [984, 16] on span "Wessex" at bounding box center [984, 17] width 38 height 20
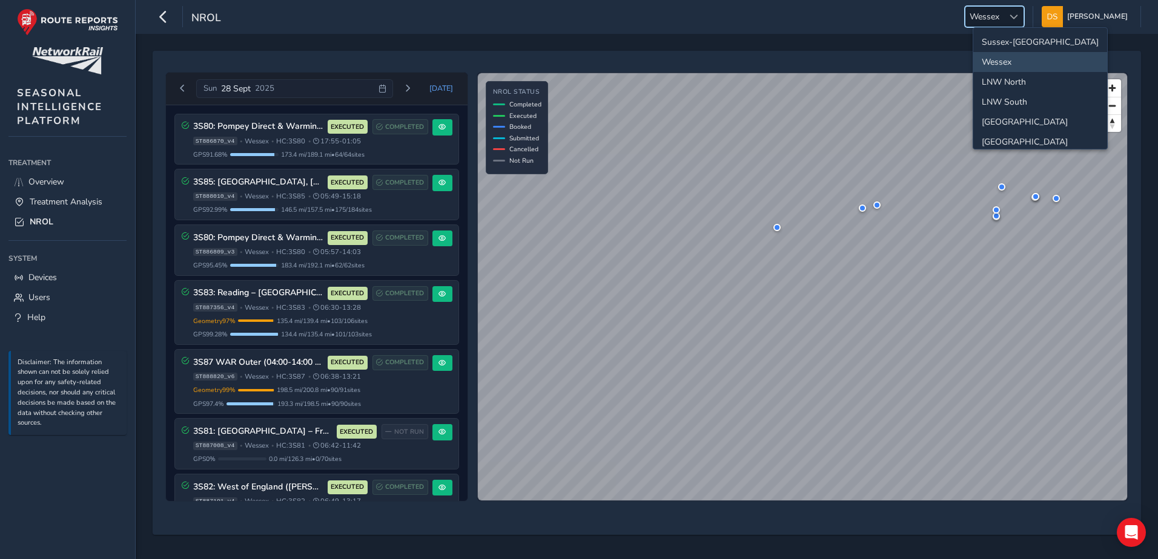
click at [984, 16] on span "Wessex" at bounding box center [984, 17] width 38 height 20
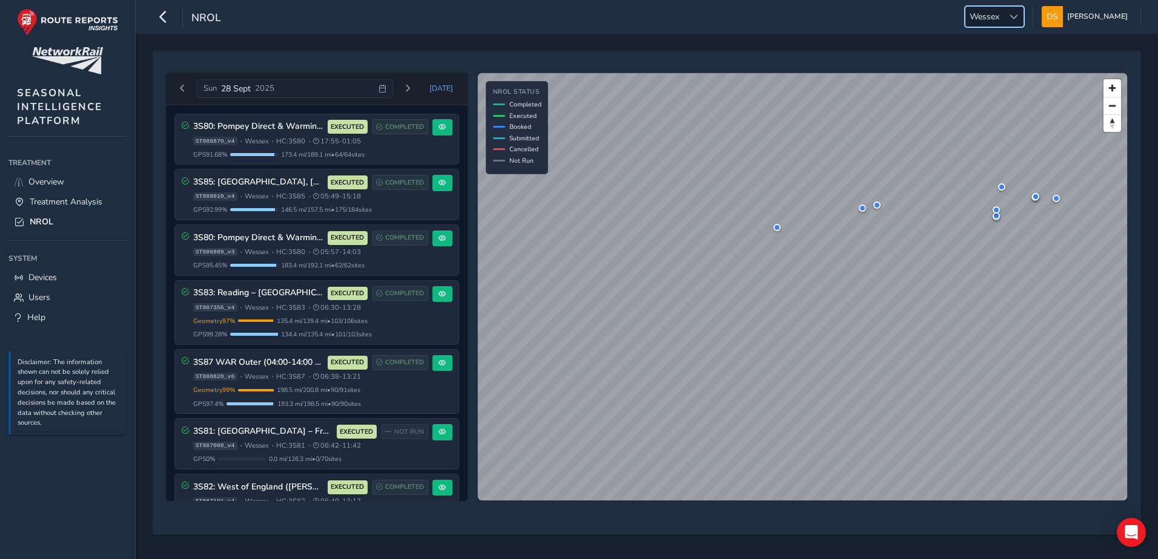
click at [1000, 15] on span "Wessex" at bounding box center [984, 17] width 38 height 20
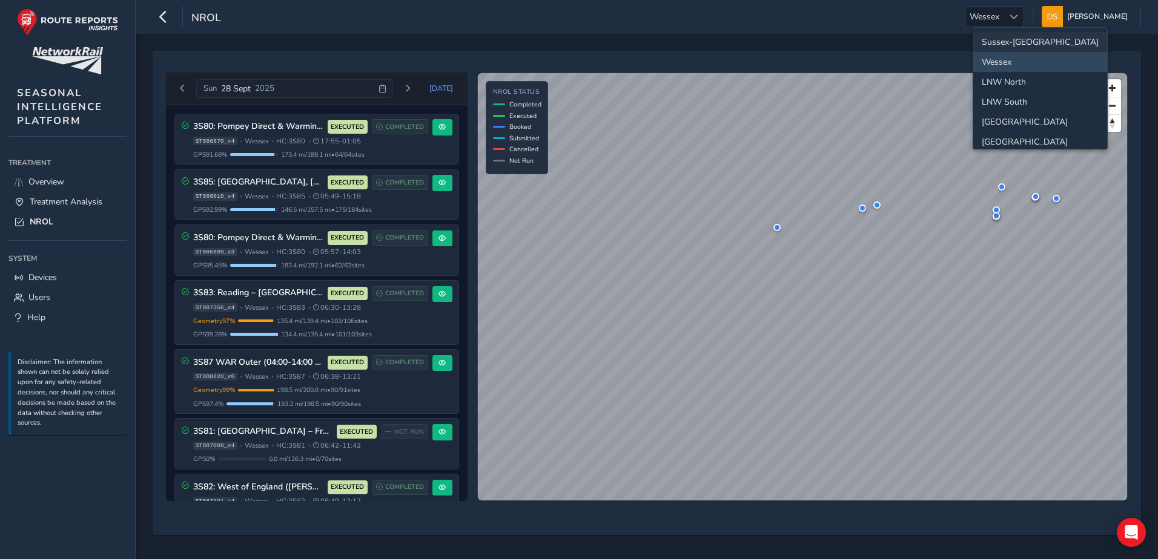
click at [1011, 37] on li "Sussex-[GEOGRAPHIC_DATA]" at bounding box center [1040, 42] width 134 height 20
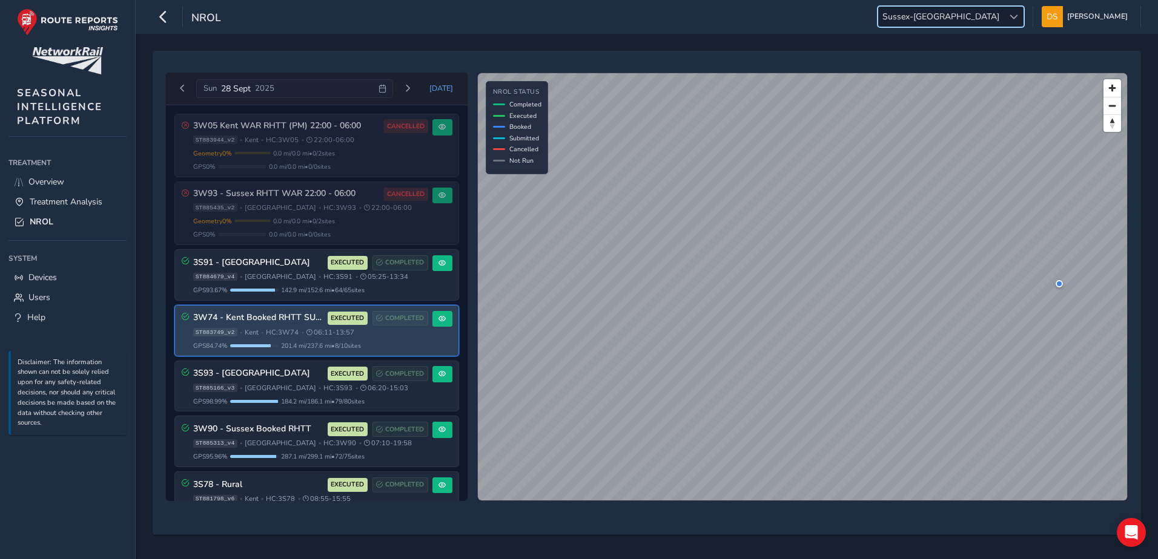
click at [259, 321] on h3 "3W74 - Kent Booked RHTT SU (AM)" at bounding box center [258, 318] width 130 height 10
click at [438, 319] on span at bounding box center [441, 318] width 7 height 7
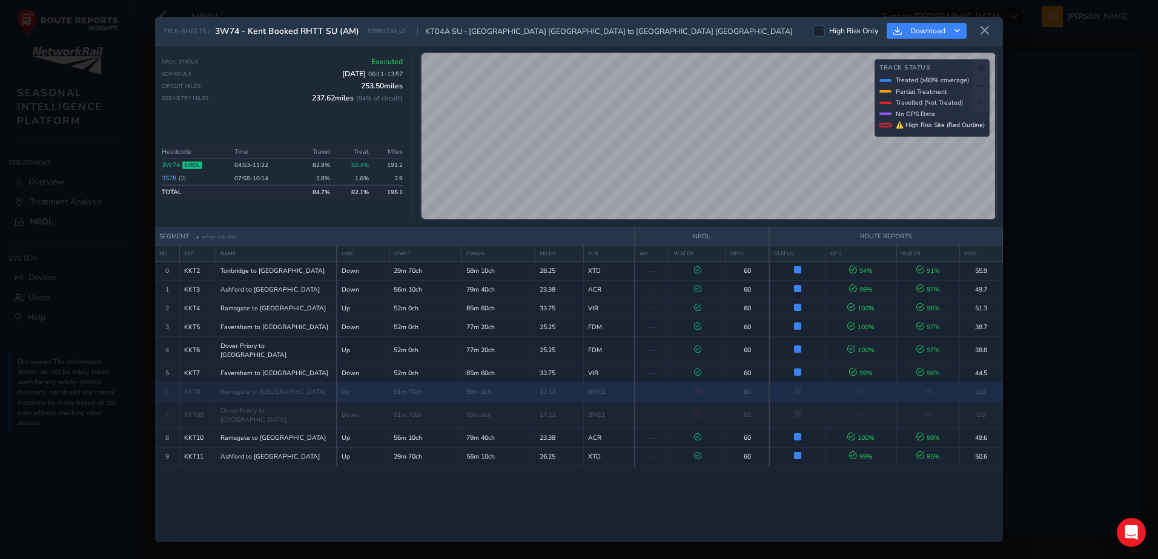
click at [593, 383] on td "BME1" at bounding box center [608, 392] width 51 height 19
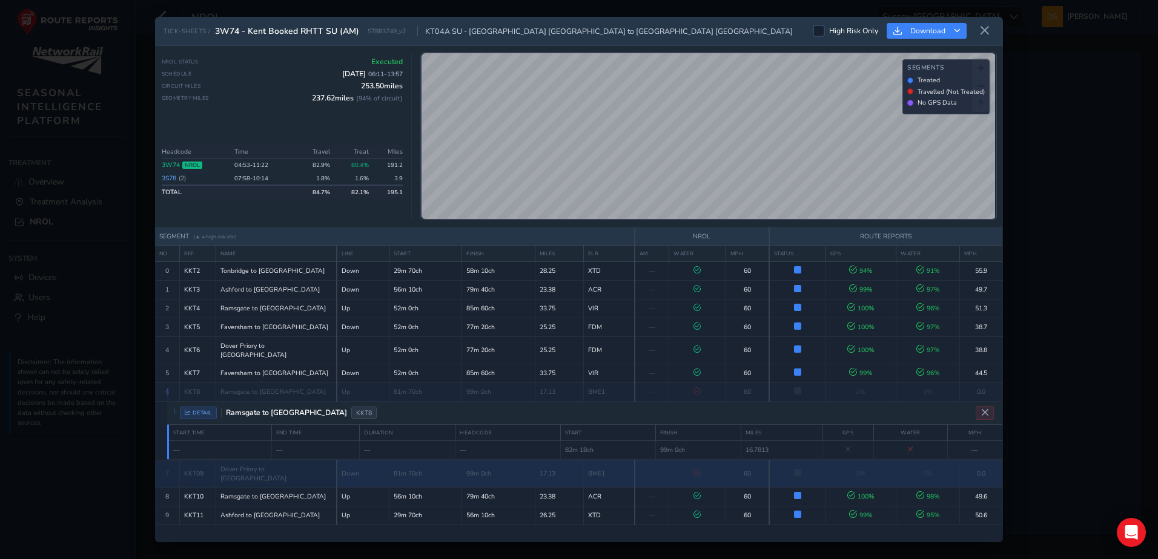
click at [163, 461] on td "7" at bounding box center [167, 473] width 24 height 27
